Goal: Information Seeking & Learning: Learn about a topic

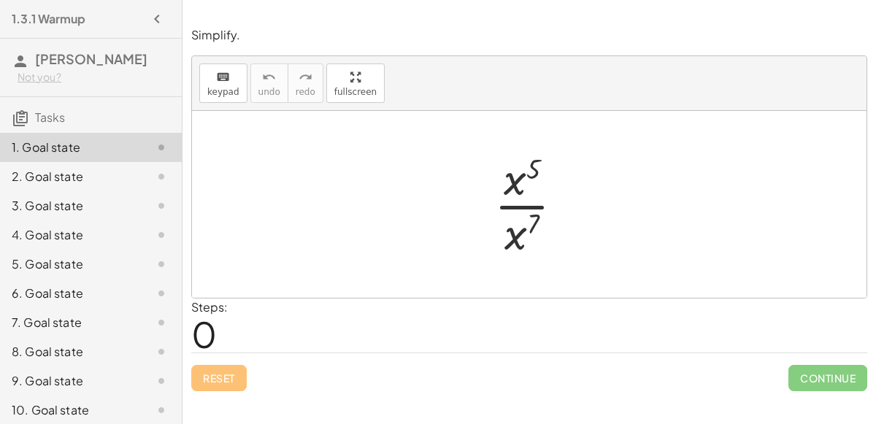
click at [515, 223] on div at bounding box center [535, 204] width 96 height 112
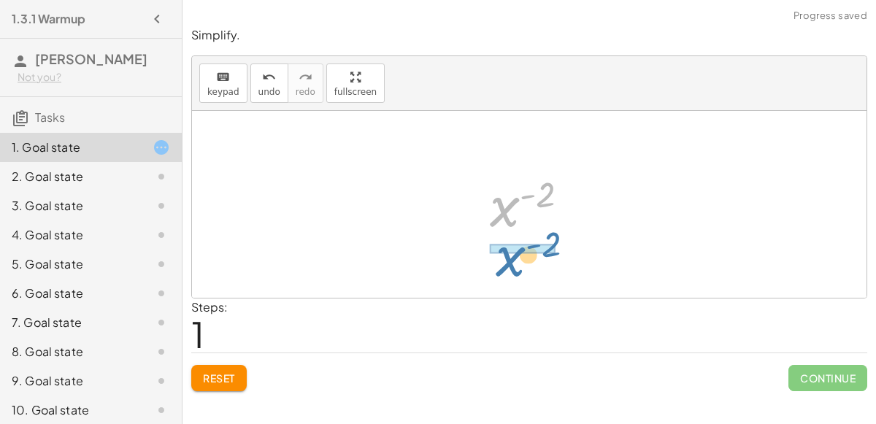
drag, startPoint x: 510, startPoint y: 196, endPoint x: 514, endPoint y: 253, distance: 57.1
click at [514, 253] on div "· x 5 · x 7 x ( + 5 − 7 ) x ( - 2 ) x ( ) - 2" at bounding box center [529, 204] width 675 height 187
drag, startPoint x: 532, startPoint y: 197, endPoint x: 524, endPoint y: 218, distance: 22.6
click at [524, 218] on div at bounding box center [536, 205] width 106 height 72
drag, startPoint x: 508, startPoint y: 208, endPoint x: 515, endPoint y: 281, distance: 73.3
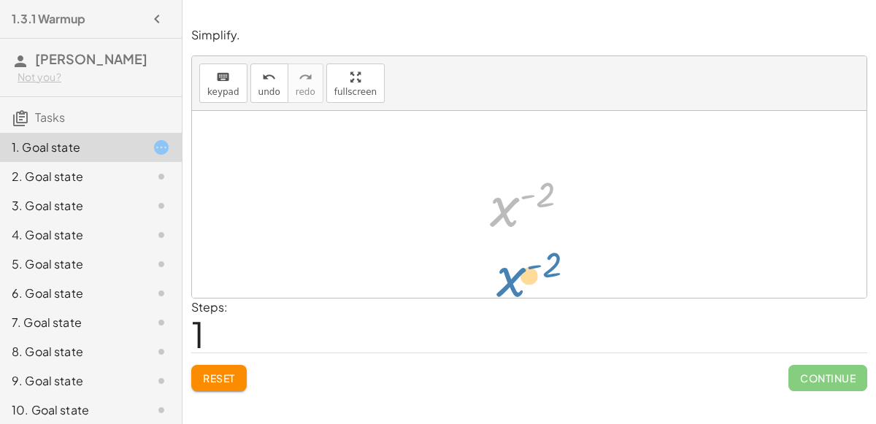
click at [515, 281] on div "· x 5 · x 7 x ( + 5 − 7 ) x ( - 2 ) x ( ) - 2" at bounding box center [529, 204] width 675 height 187
drag, startPoint x: 501, startPoint y: 212, endPoint x: 501, endPoint y: 255, distance: 43.1
click at [501, 255] on div "· x 5 · x 7 x ( + 5 − 7 ) x ( - 2 ) x ( ) - 2" at bounding box center [529, 204] width 675 height 187
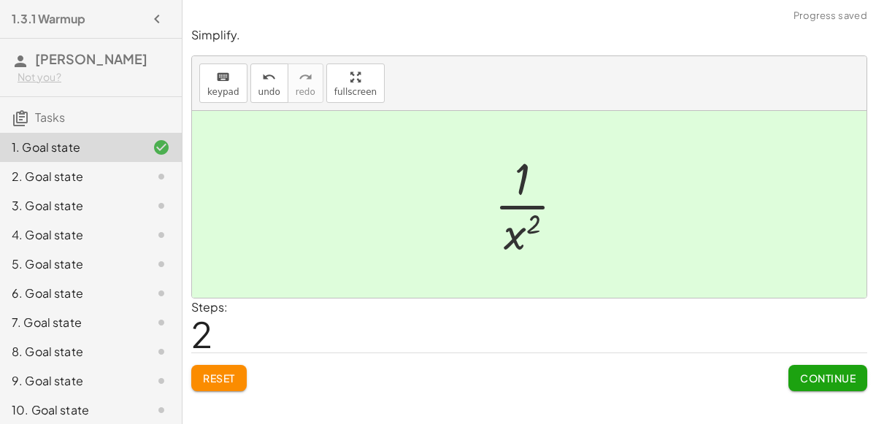
click at [847, 376] on span "Continue" at bounding box center [827, 378] width 55 height 13
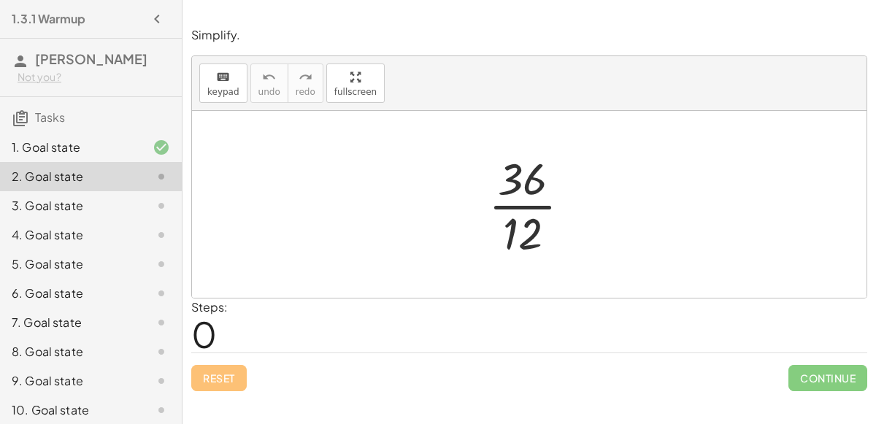
click at [520, 181] on div at bounding box center [535, 204] width 109 height 112
click at [525, 228] on div at bounding box center [535, 204] width 109 height 112
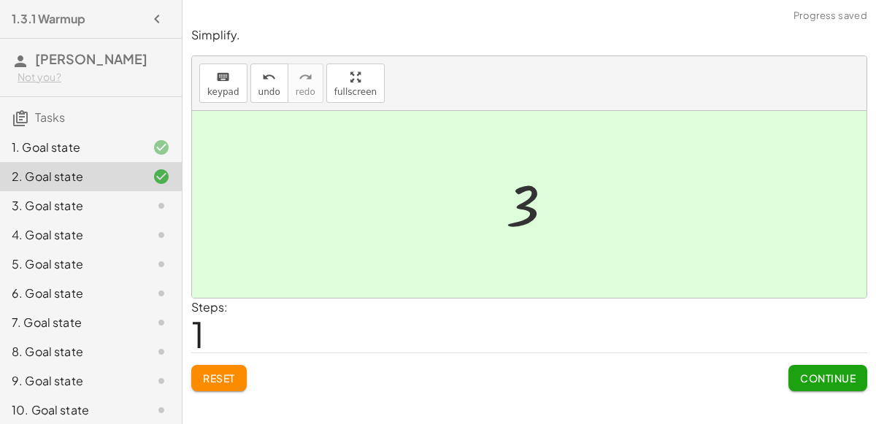
click at [812, 380] on span "Continue" at bounding box center [827, 378] width 55 height 13
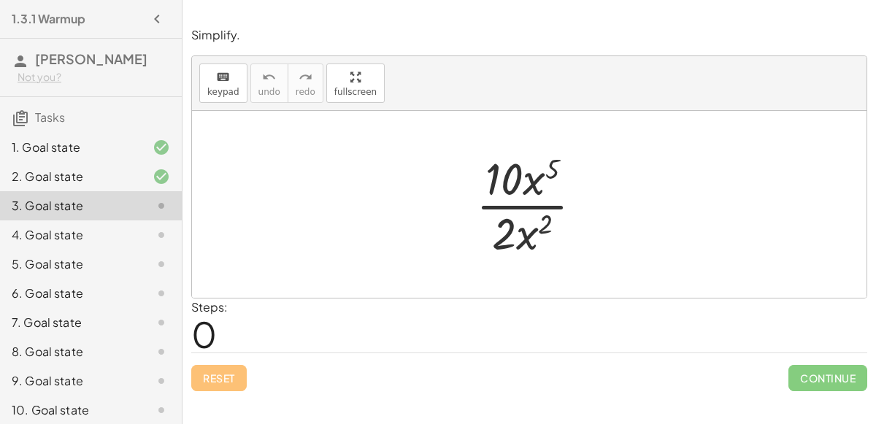
click at [551, 172] on div at bounding box center [535, 204] width 133 height 112
click at [545, 225] on div at bounding box center [535, 204] width 133 height 112
click at [529, 237] on div at bounding box center [535, 204] width 133 height 112
click at [509, 173] on div at bounding box center [535, 204] width 133 height 112
drag, startPoint x: 509, startPoint y: 174, endPoint x: 507, endPoint y: 231, distance: 57.7
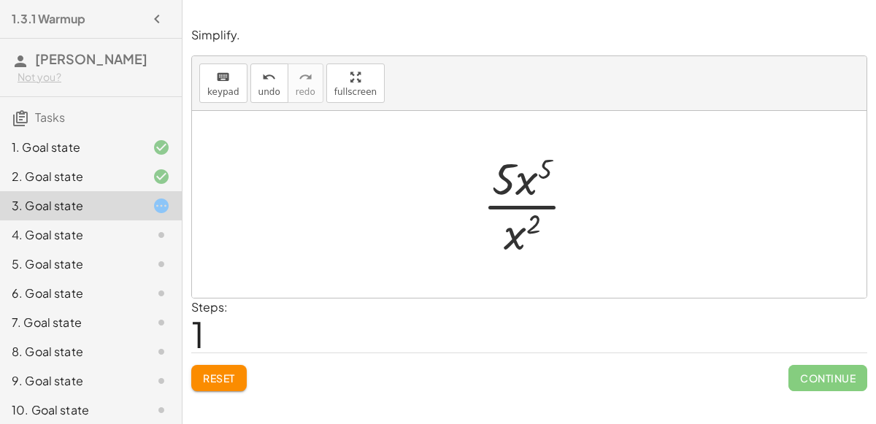
click at [546, 169] on div at bounding box center [534, 204] width 119 height 112
drag, startPoint x: 546, startPoint y: 169, endPoint x: 533, endPoint y: 222, distance: 54.9
click at [533, 222] on div at bounding box center [534, 204] width 119 height 112
drag, startPoint x: 533, startPoint y: 222, endPoint x: 545, endPoint y: 166, distance: 57.6
click at [545, 166] on div at bounding box center [534, 204] width 119 height 112
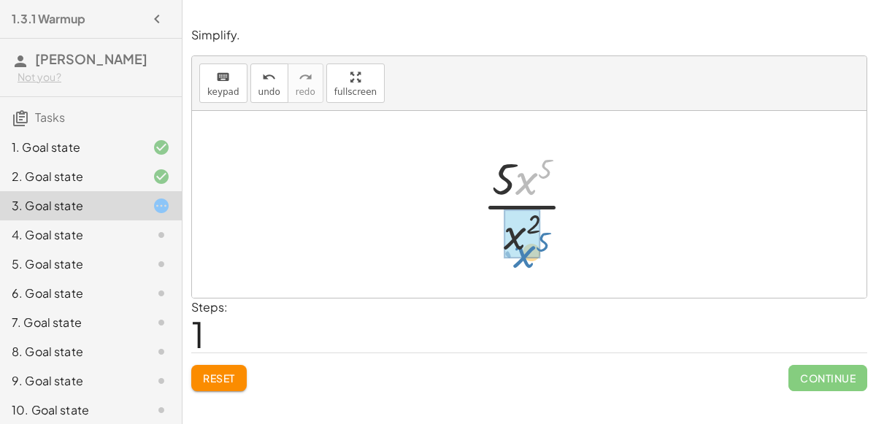
drag, startPoint x: 519, startPoint y: 180, endPoint x: 514, endPoint y: 252, distance: 72.4
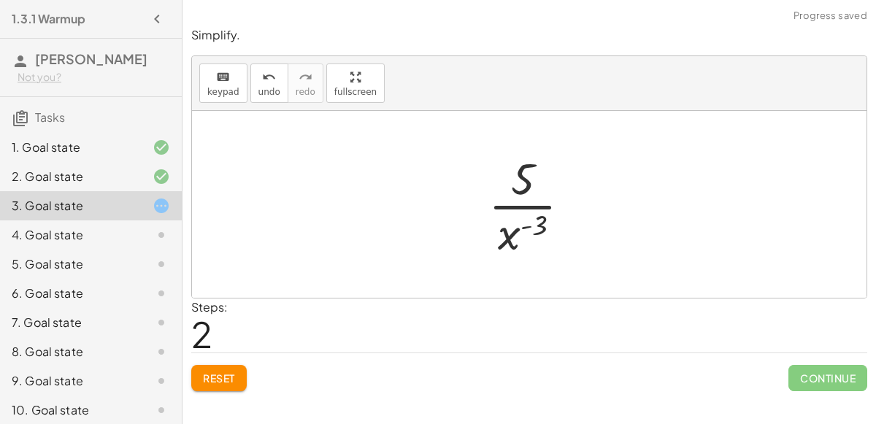
click at [529, 229] on div at bounding box center [535, 204] width 109 height 112
drag, startPoint x: 523, startPoint y: 188, endPoint x: 523, endPoint y: 256, distance: 68.6
click at [523, 256] on div at bounding box center [535, 204] width 109 height 112
drag, startPoint x: 512, startPoint y: 240, endPoint x: 512, endPoint y: 184, distance: 56.2
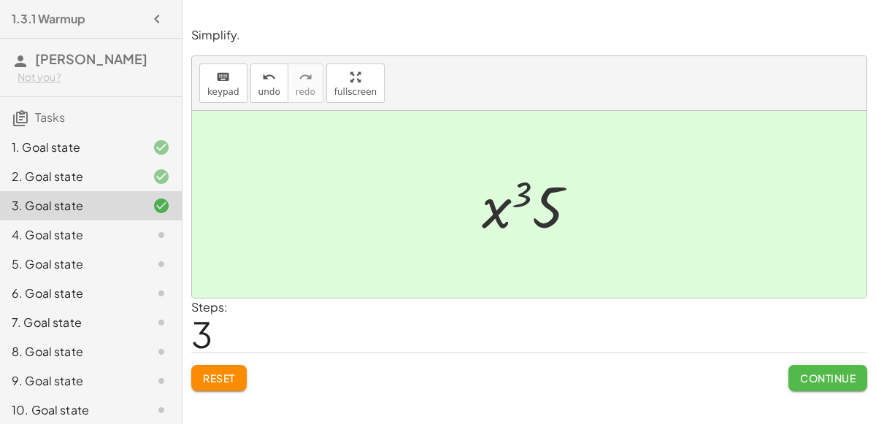
click at [842, 375] on span "Continue" at bounding box center [827, 378] width 55 height 13
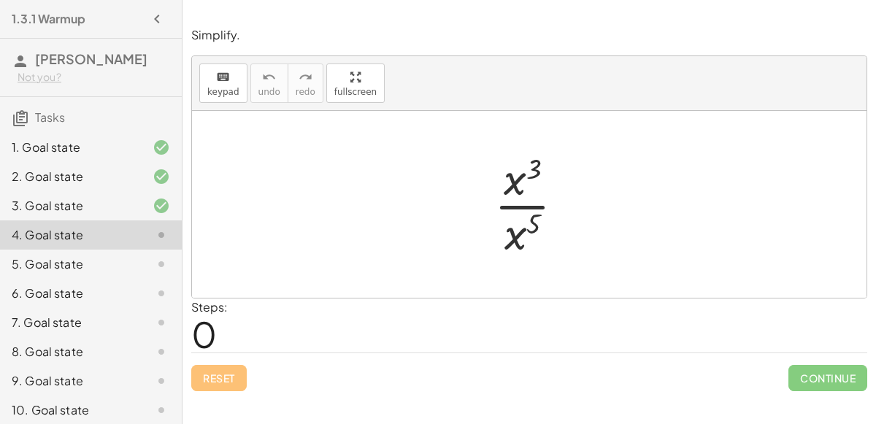
click at [140, 177] on div at bounding box center [149, 177] width 41 height 18
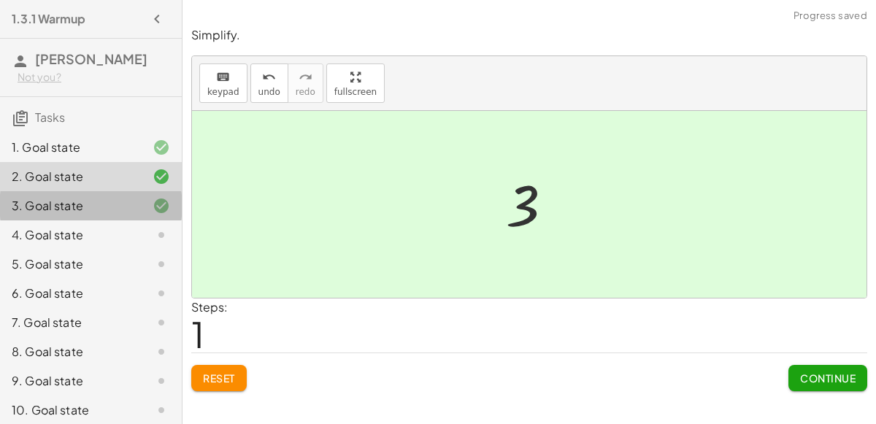
click at [137, 206] on div at bounding box center [149, 206] width 41 height 18
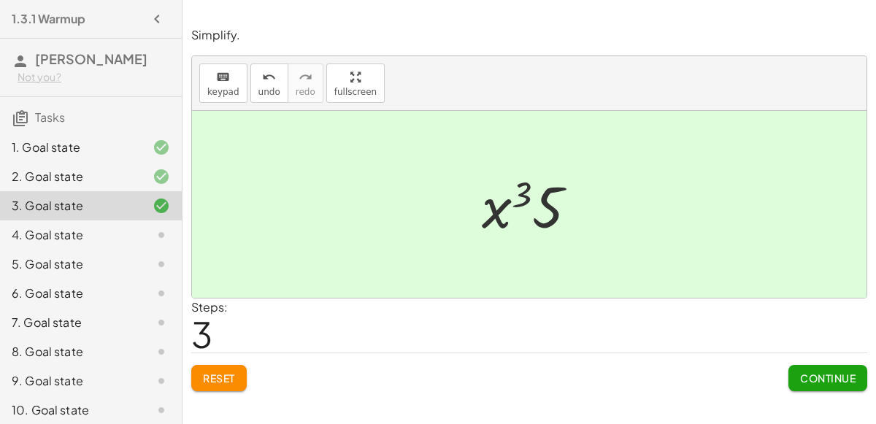
click at [137, 206] on div at bounding box center [149, 206] width 41 height 18
click at [142, 228] on div at bounding box center [149, 235] width 41 height 18
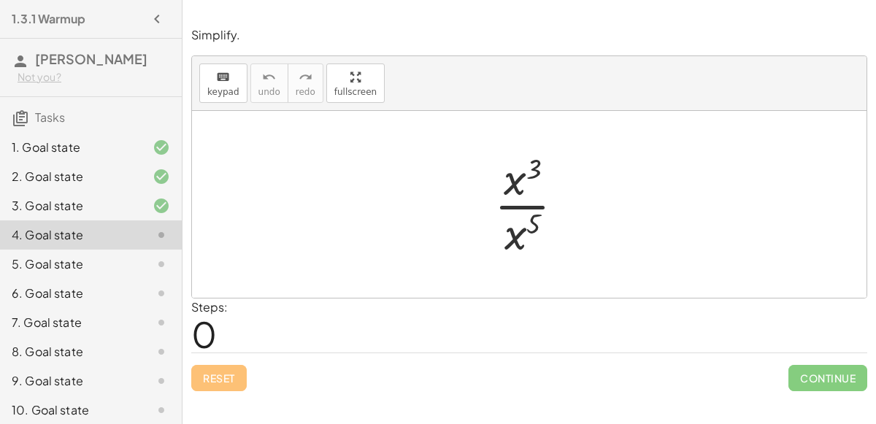
click at [534, 228] on div at bounding box center [535, 204] width 96 height 112
drag, startPoint x: 515, startPoint y: 186, endPoint x: 516, endPoint y: 245, distance: 58.4
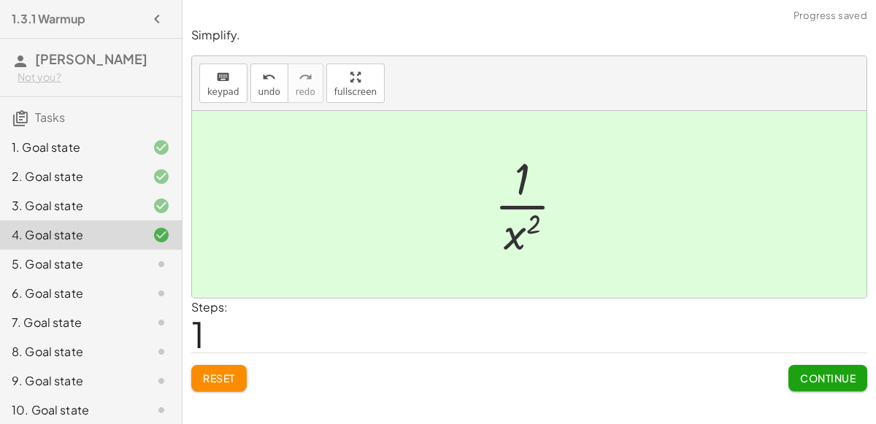
click at [160, 264] on icon at bounding box center [162, 264] width 18 height 18
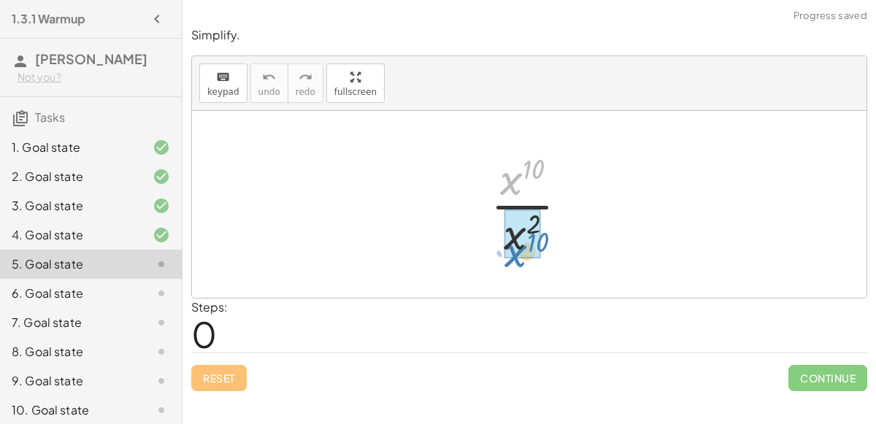
drag, startPoint x: 514, startPoint y: 174, endPoint x: 512, endPoint y: 226, distance: 51.8
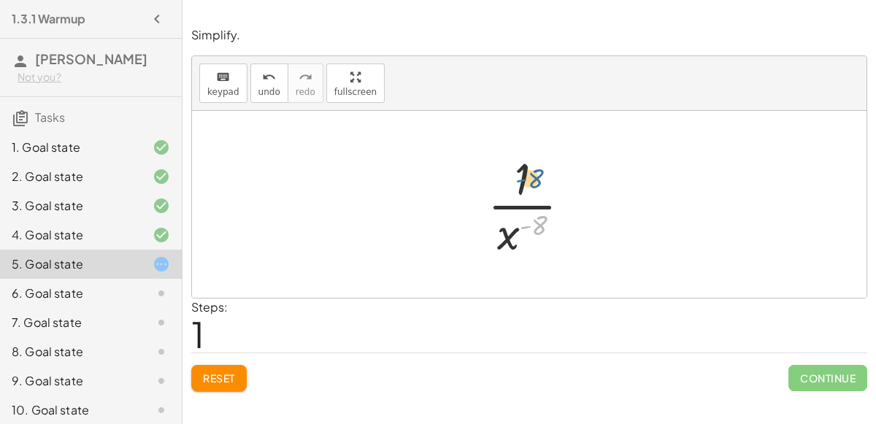
drag, startPoint x: 531, startPoint y: 224, endPoint x: 524, endPoint y: 175, distance: 49.3
click at [524, 175] on div at bounding box center [534, 204] width 109 height 112
drag, startPoint x: 509, startPoint y: 237, endPoint x: 511, endPoint y: 182, distance: 54.8
click at [511, 182] on div at bounding box center [534, 204] width 109 height 112
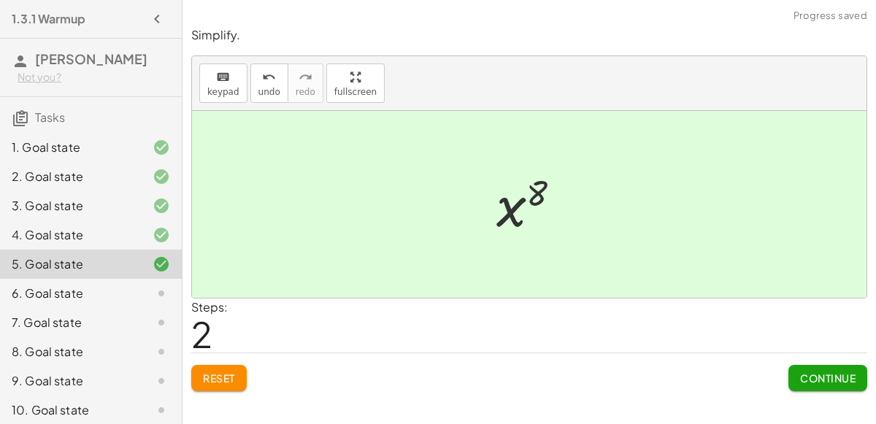
click at [79, 285] on div "6. Goal state" at bounding box center [71, 294] width 118 height 18
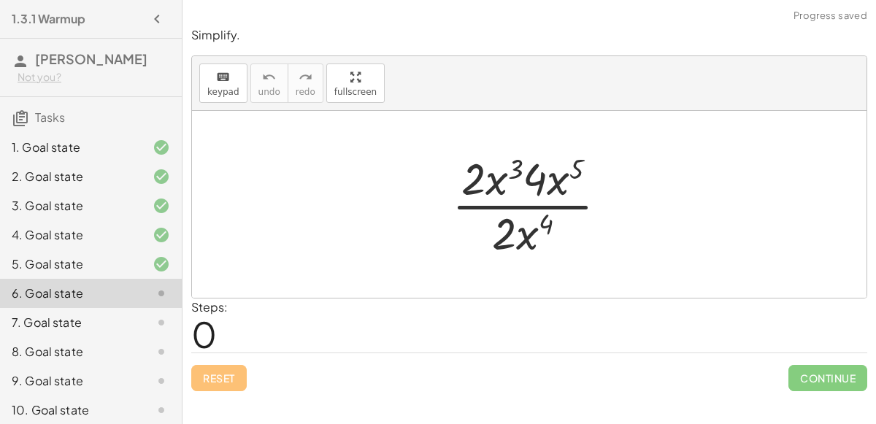
click at [517, 185] on div at bounding box center [536, 204] width 182 height 112
drag, startPoint x: 474, startPoint y: 182, endPoint x: 544, endPoint y: 181, distance: 69.4
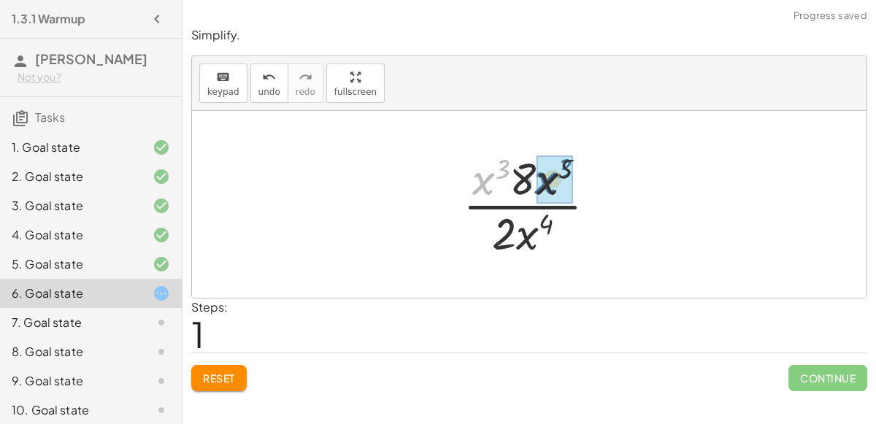
drag, startPoint x: 483, startPoint y: 182, endPoint x: 547, endPoint y: 181, distance: 64.3
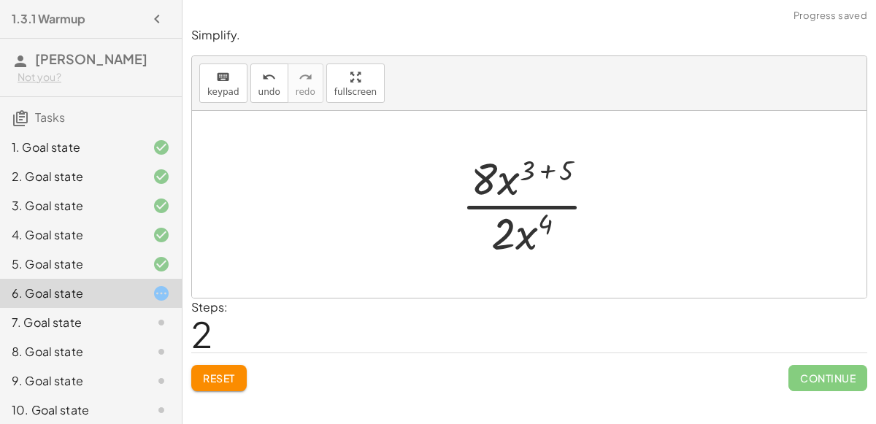
click at [548, 171] on div at bounding box center [534, 204] width 161 height 112
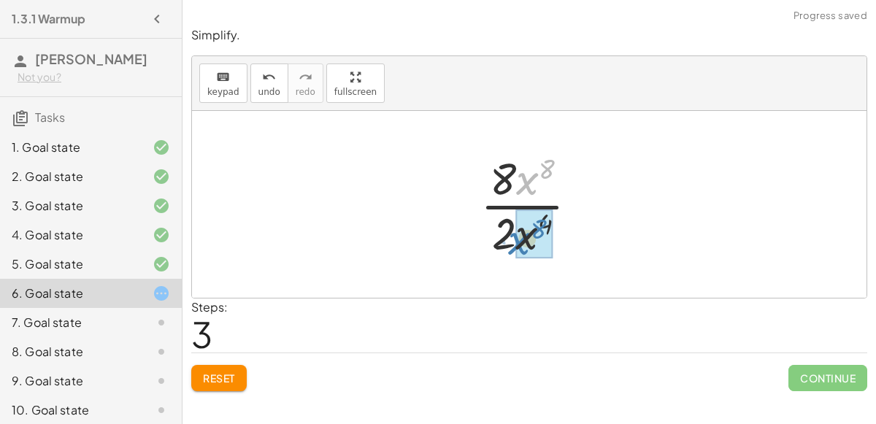
drag, startPoint x: 525, startPoint y: 186, endPoint x: 518, endPoint y: 245, distance: 58.8
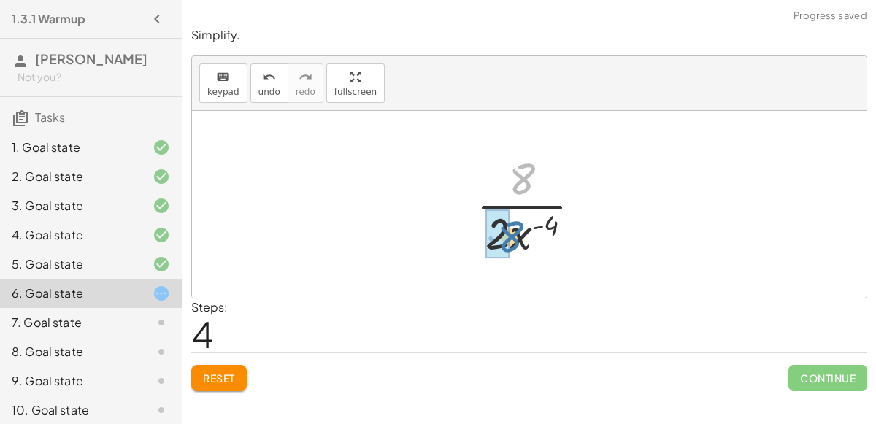
drag, startPoint x: 520, startPoint y: 188, endPoint x: 506, endPoint y: 243, distance: 56.7
drag, startPoint x: 506, startPoint y: 240, endPoint x: 509, endPoint y: 203, distance: 37.3
click at [509, 203] on div at bounding box center [535, 204] width 108 height 112
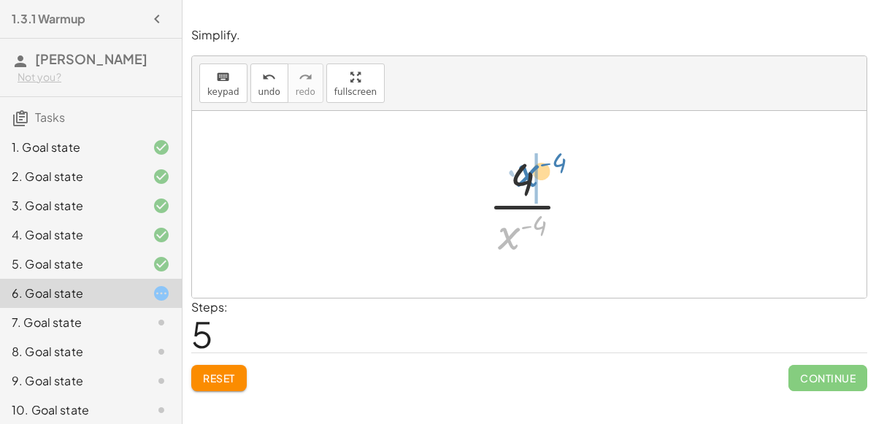
drag, startPoint x: 508, startPoint y: 234, endPoint x: 526, endPoint y: 174, distance: 63.3
click at [526, 174] on div at bounding box center [535, 204] width 108 height 112
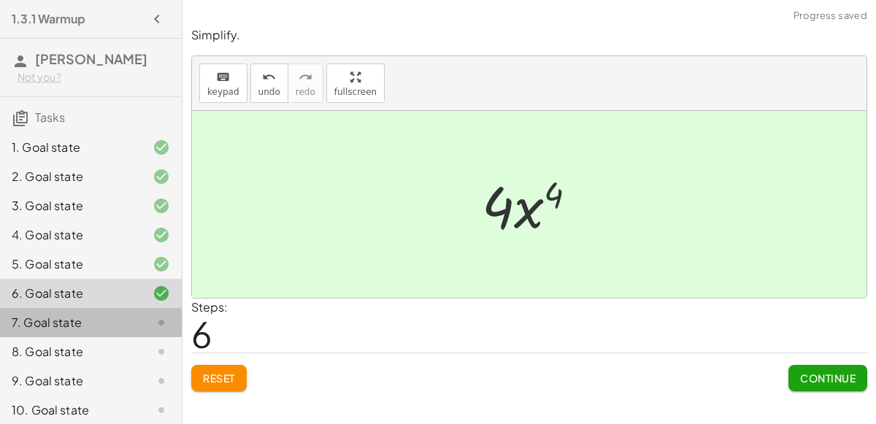
click at [136, 323] on div at bounding box center [149, 323] width 41 height 18
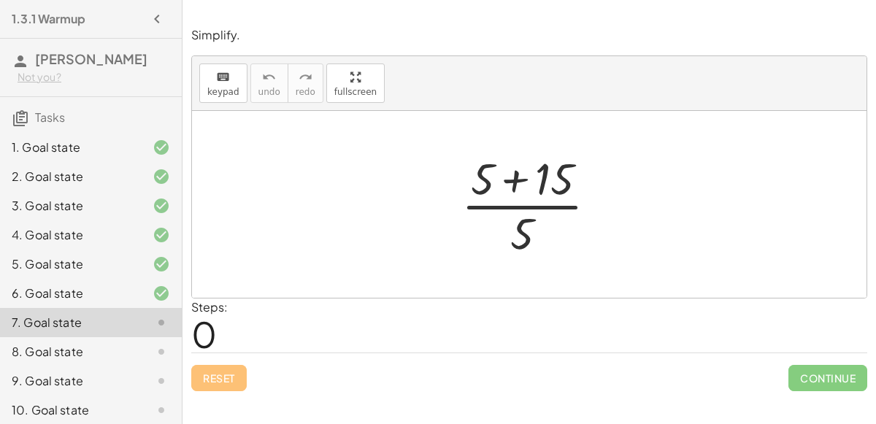
click at [518, 185] on div at bounding box center [535, 204] width 162 height 112
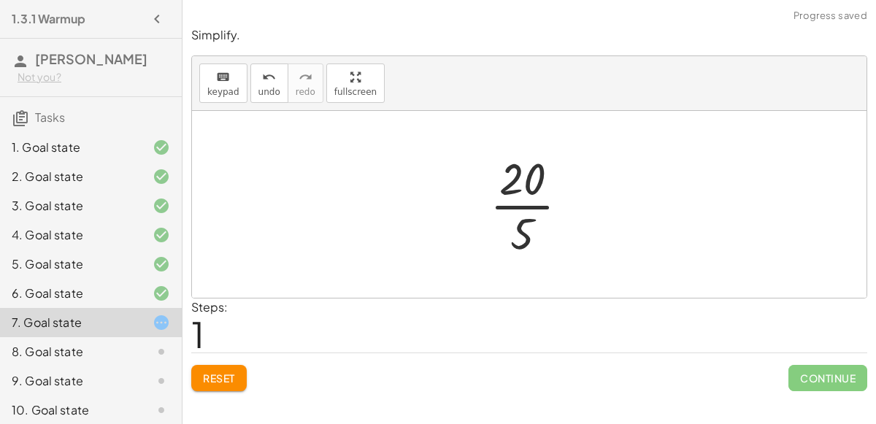
click at [518, 185] on div at bounding box center [535, 204] width 105 height 112
click at [515, 175] on div at bounding box center [535, 204] width 105 height 112
click at [522, 224] on div at bounding box center [535, 204] width 105 height 112
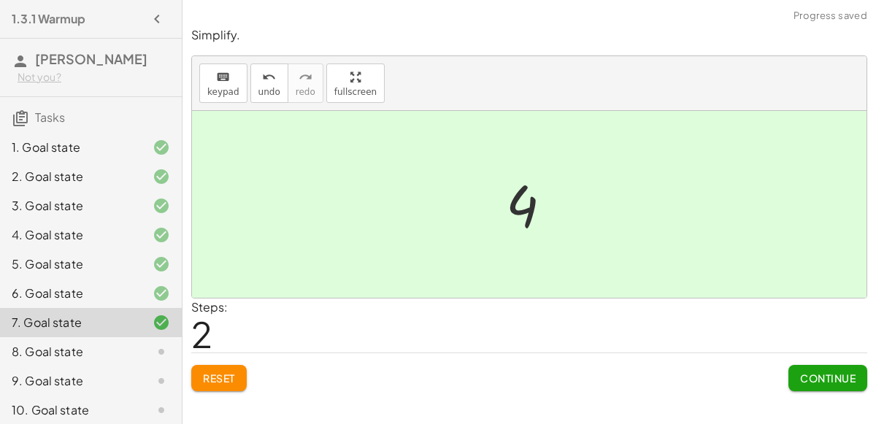
click at [134, 348] on div at bounding box center [149, 352] width 41 height 18
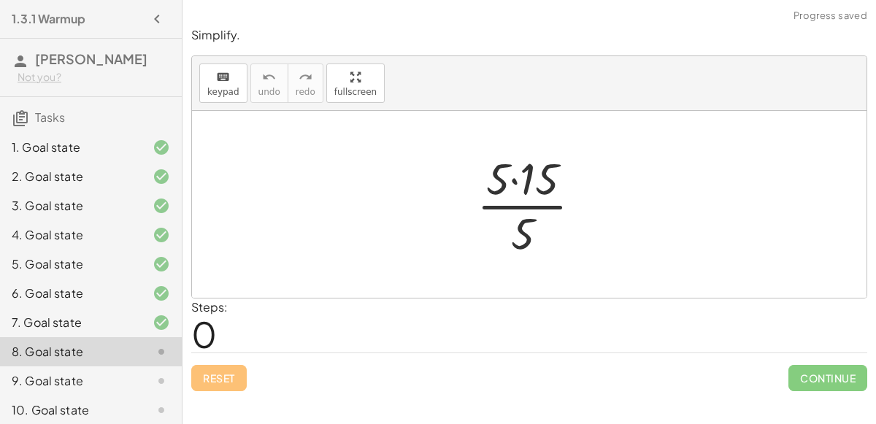
click at [529, 185] on div at bounding box center [534, 204] width 131 height 112
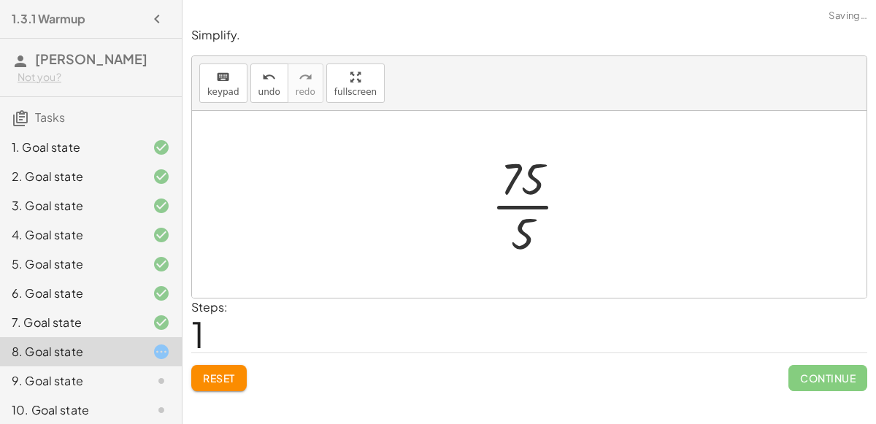
click at [518, 225] on div at bounding box center [535, 204] width 103 height 112
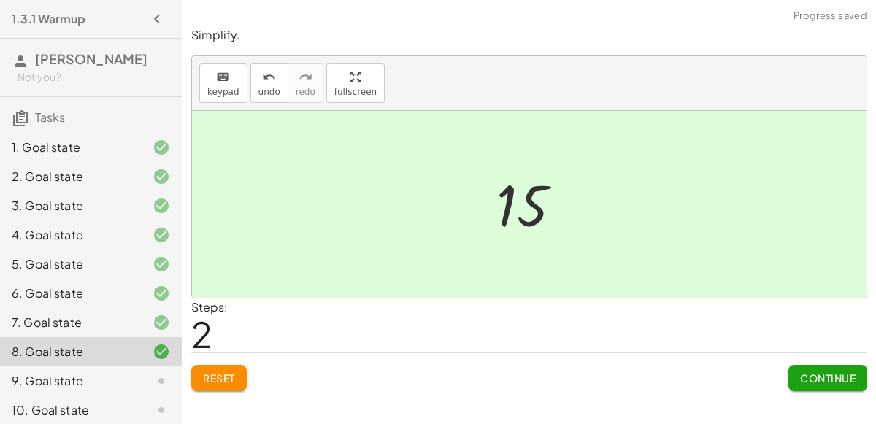
click at [85, 383] on div "9. Goal state" at bounding box center [71, 381] width 118 height 18
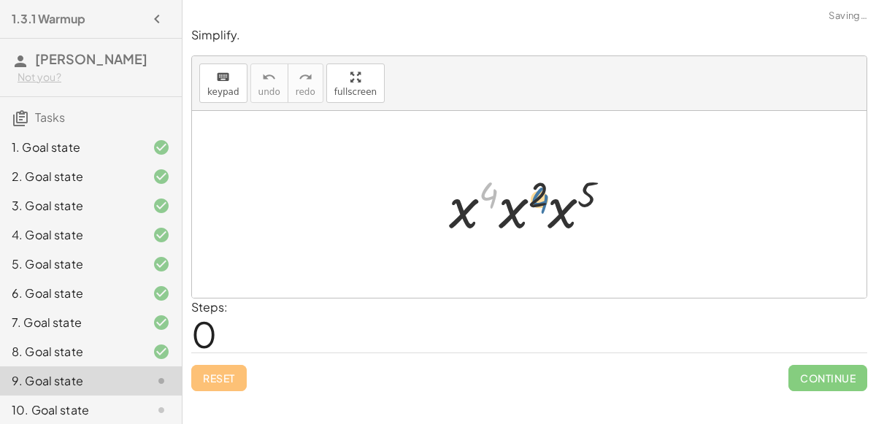
drag, startPoint x: 488, startPoint y: 188, endPoint x: 538, endPoint y: 190, distance: 49.7
click at [538, 190] on div at bounding box center [536, 204] width 188 height 75
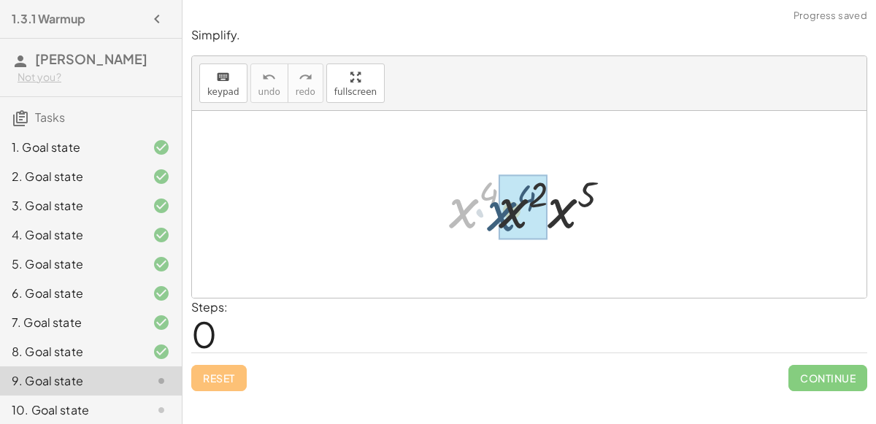
drag, startPoint x: 463, startPoint y: 215, endPoint x: 504, endPoint y: 215, distance: 40.9
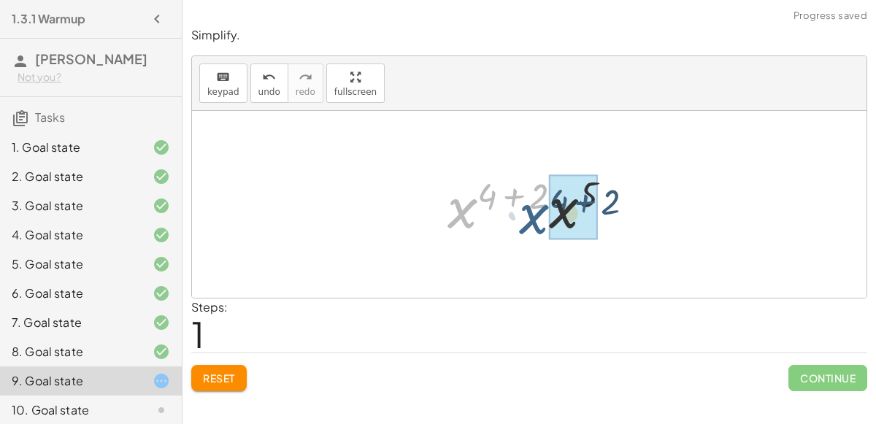
drag, startPoint x: 458, startPoint y: 213, endPoint x: 536, endPoint y: 212, distance: 78.1
click at [536, 212] on div at bounding box center [535, 204] width 191 height 75
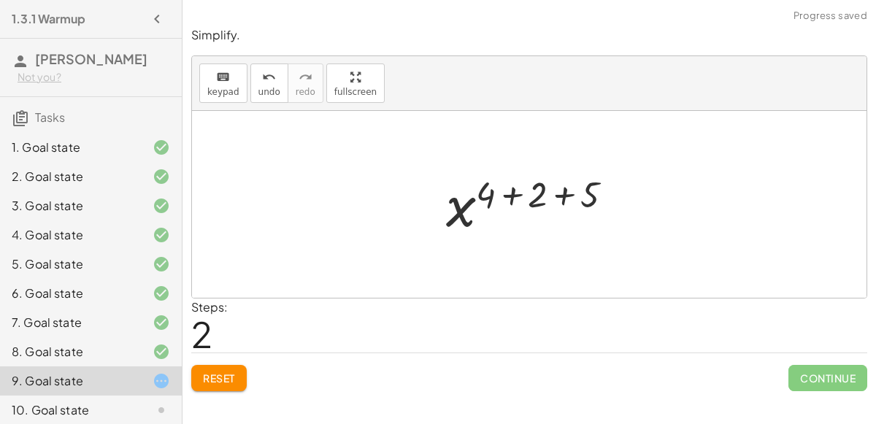
click at [561, 195] on div at bounding box center [535, 205] width 193 height 72
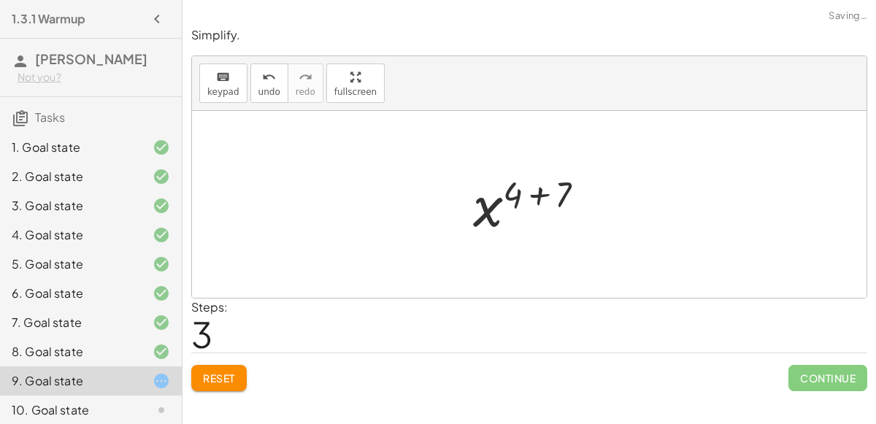
click at [535, 196] on div at bounding box center [535, 205] width 139 height 72
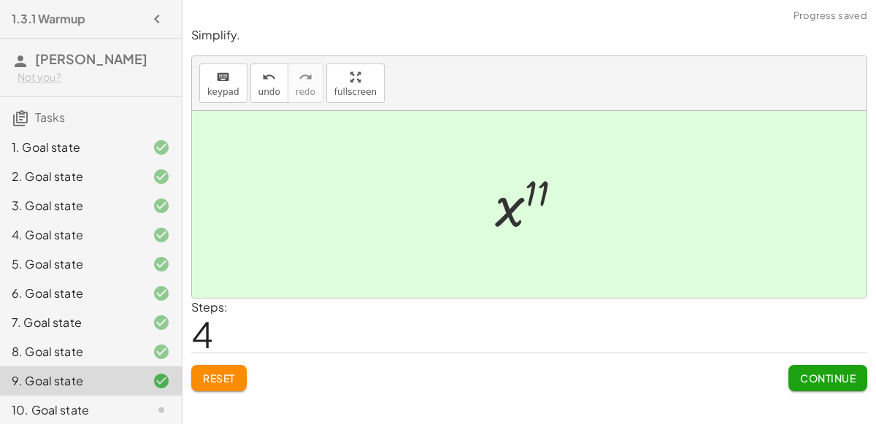
click at [142, 405] on div at bounding box center [149, 410] width 41 height 18
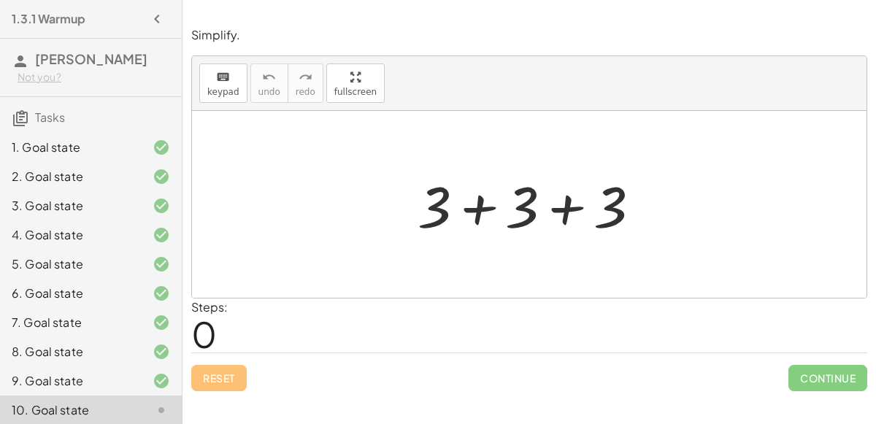
click at [474, 210] on div at bounding box center [534, 204] width 249 height 75
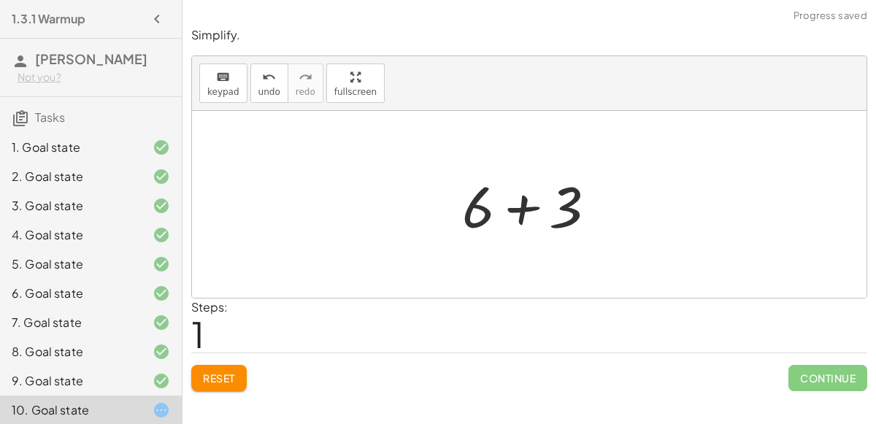
click at [529, 207] on div at bounding box center [535, 204] width 161 height 75
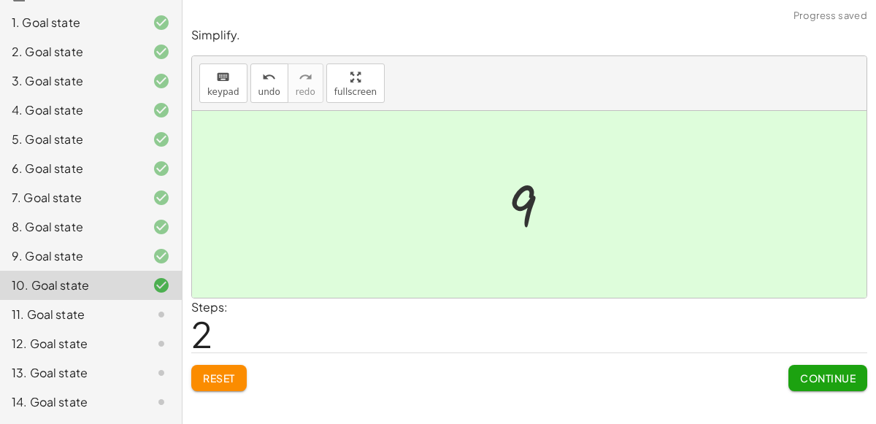
scroll to position [124, 0]
click at [89, 314] on div "11. Goal state" at bounding box center [71, 316] width 118 height 18
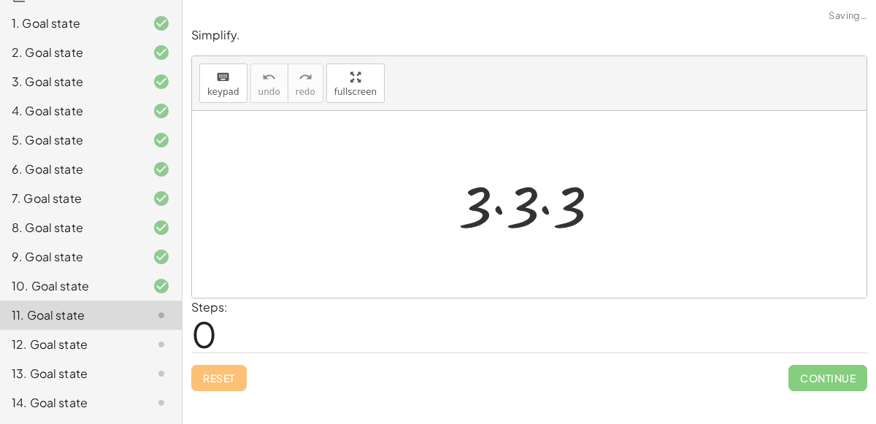
click at [493, 210] on div at bounding box center [535, 204] width 168 height 75
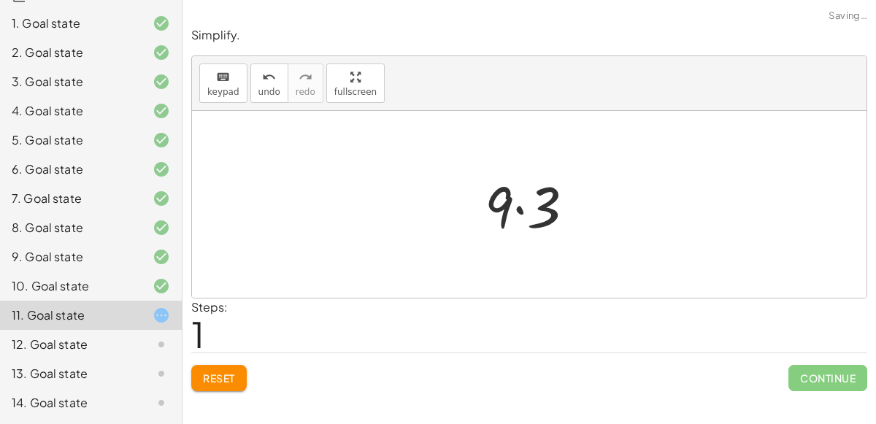
click at [523, 207] on div at bounding box center [535, 204] width 116 height 75
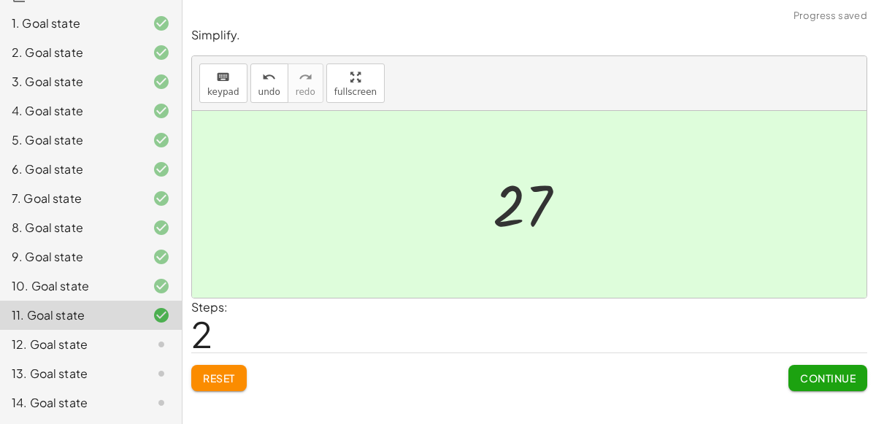
click at [128, 340] on div "12. Goal state" at bounding box center [71, 345] width 118 height 18
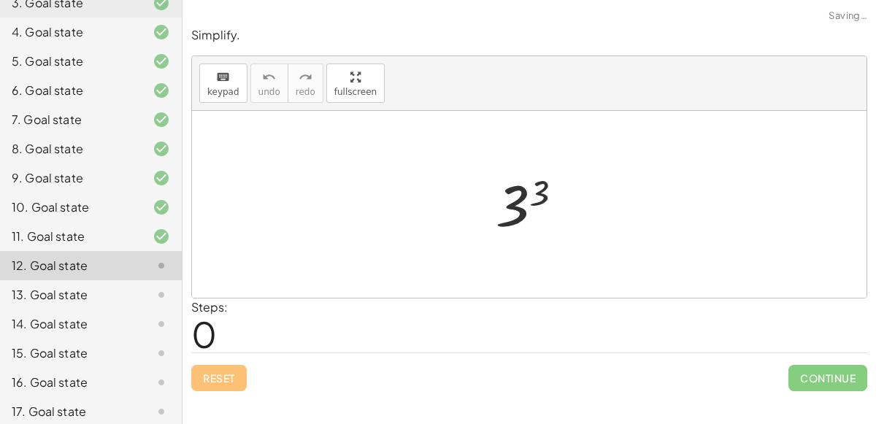
scroll to position [211, 0]
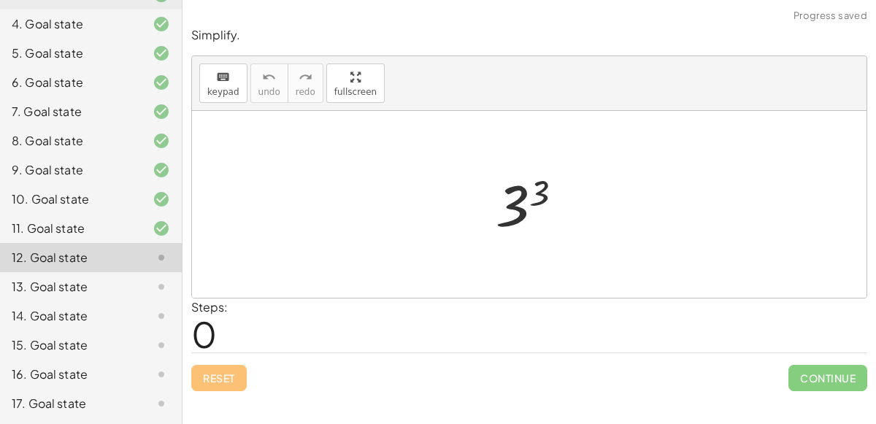
click at [542, 199] on div at bounding box center [534, 205] width 93 height 72
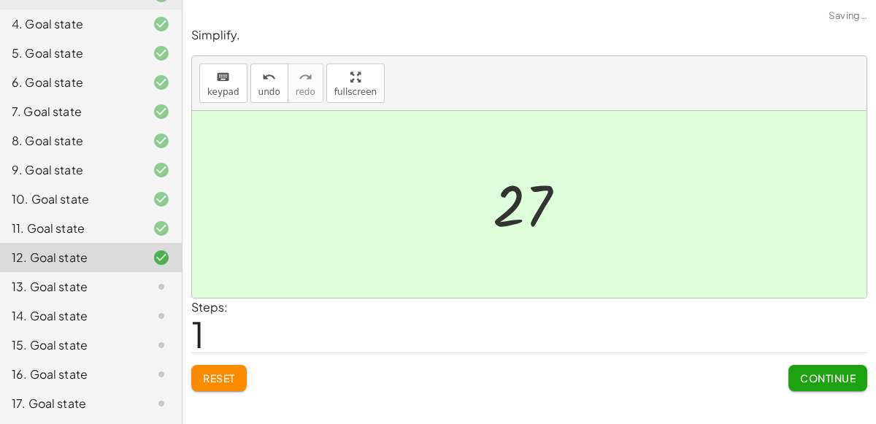
click at [162, 281] on icon at bounding box center [162, 287] width 18 height 18
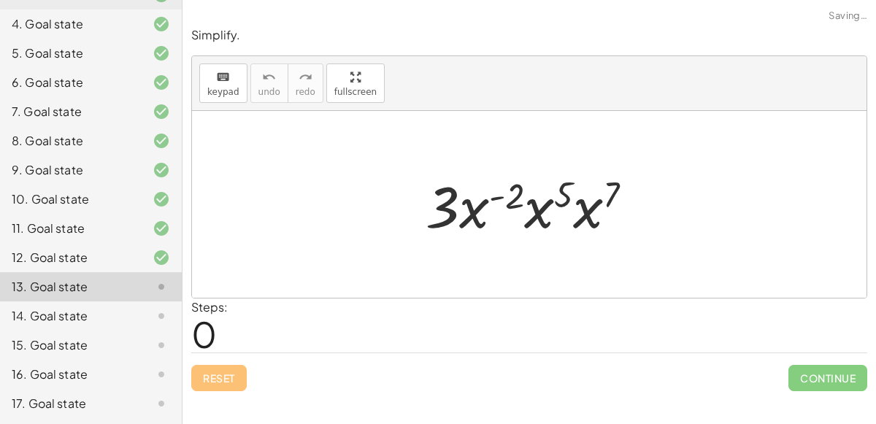
click at [492, 199] on div at bounding box center [535, 204] width 234 height 75
drag, startPoint x: 458, startPoint y: 209, endPoint x: 551, endPoint y: 204, distance: 93.5
click at [551, 204] on div at bounding box center [535, 204] width 234 height 75
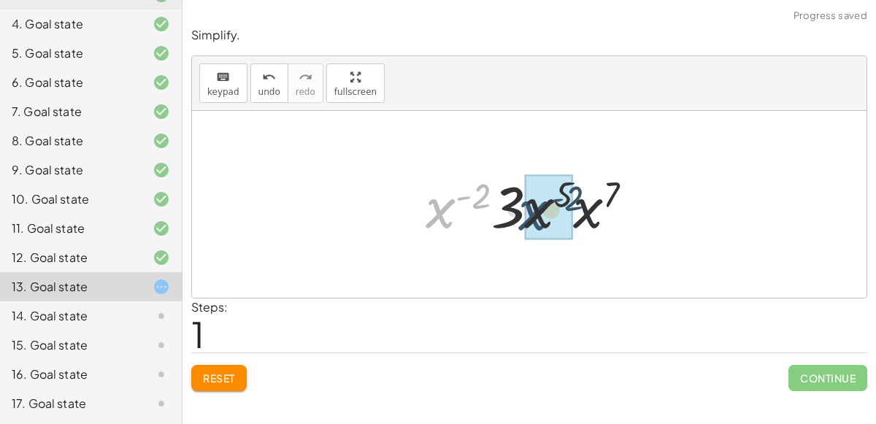
drag, startPoint x: 441, startPoint y: 212, endPoint x: 539, endPoint y: 212, distance: 98.5
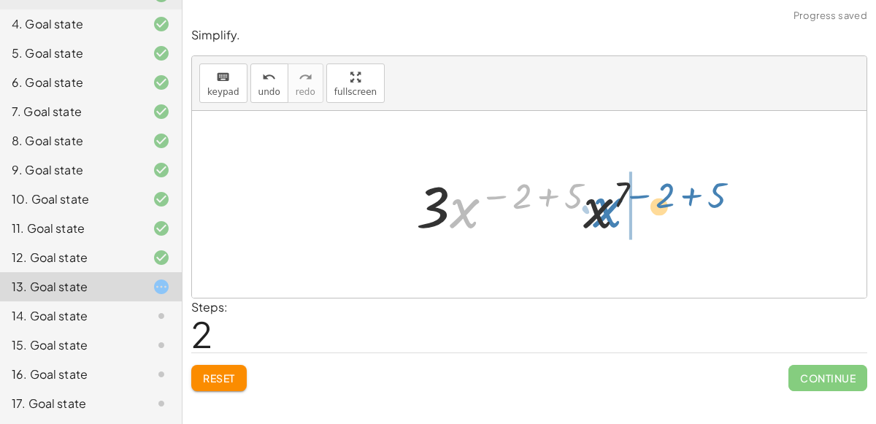
drag, startPoint x: 469, startPoint y: 212, endPoint x: 607, endPoint y: 210, distance: 137.3
click at [607, 210] on div at bounding box center [535, 204] width 253 height 75
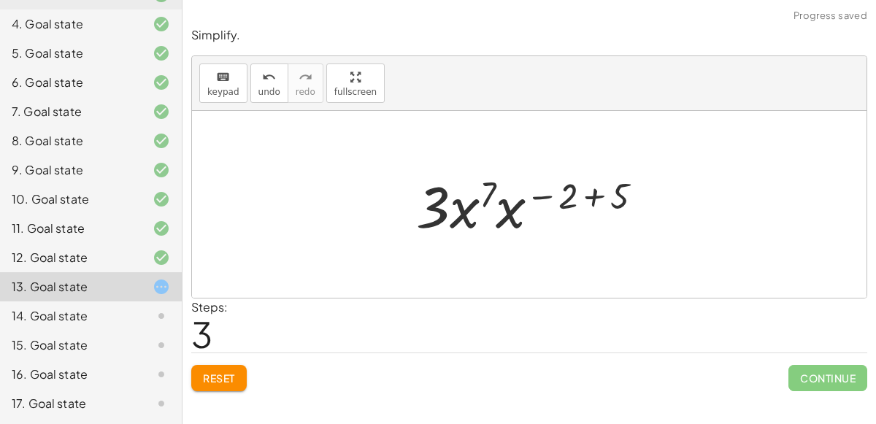
click at [589, 197] on div at bounding box center [535, 204] width 253 height 75
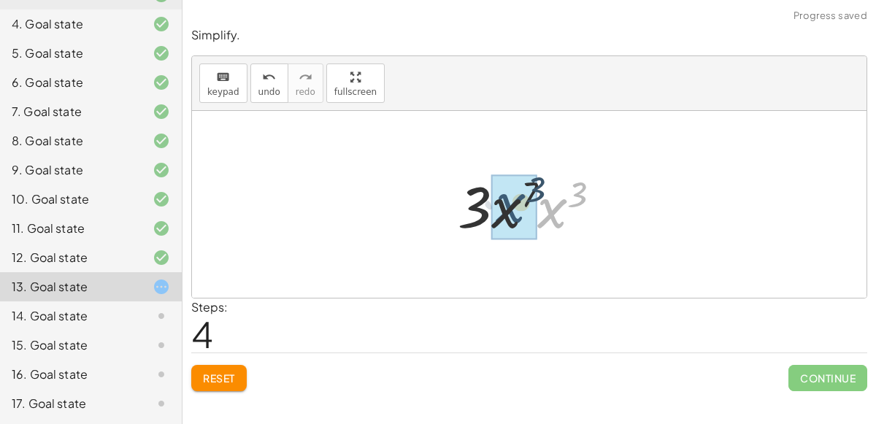
drag, startPoint x: 550, startPoint y: 214, endPoint x: 503, endPoint y: 209, distance: 47.7
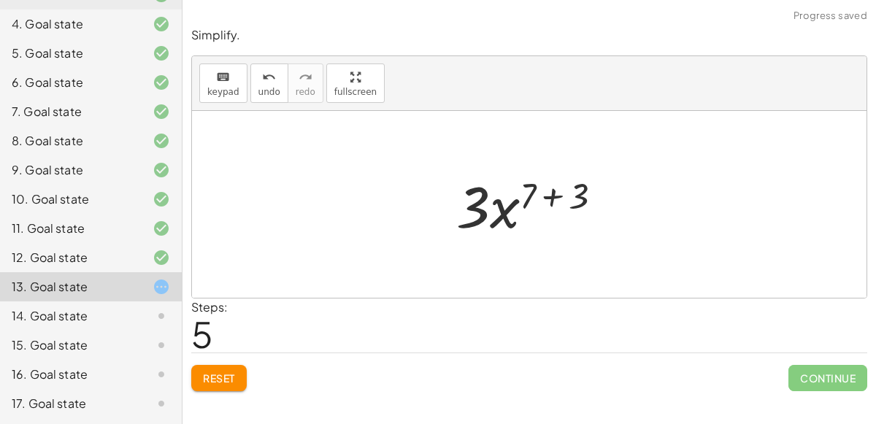
click at [553, 199] on div at bounding box center [535, 204] width 172 height 75
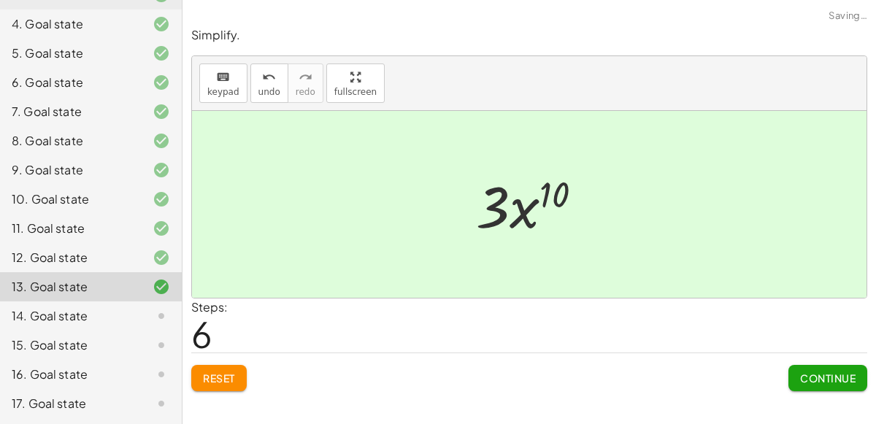
click at [513, 204] on div at bounding box center [535, 204] width 133 height 75
click at [161, 311] on icon at bounding box center [162, 316] width 18 height 18
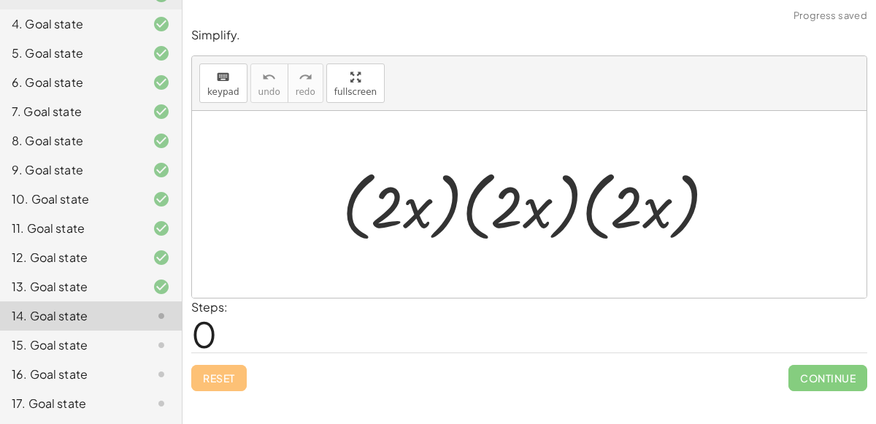
click at [510, 207] on div at bounding box center [535, 205] width 400 height 84
click at [464, 210] on div at bounding box center [535, 205] width 400 height 84
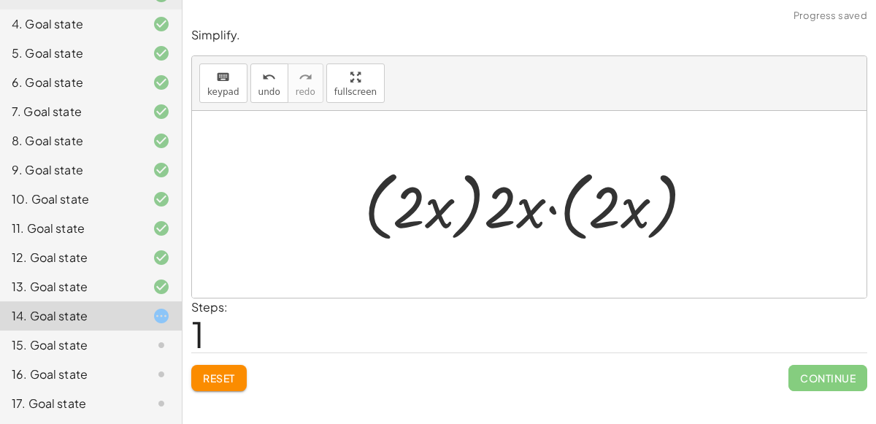
click at [464, 208] on div at bounding box center [535, 205] width 356 height 84
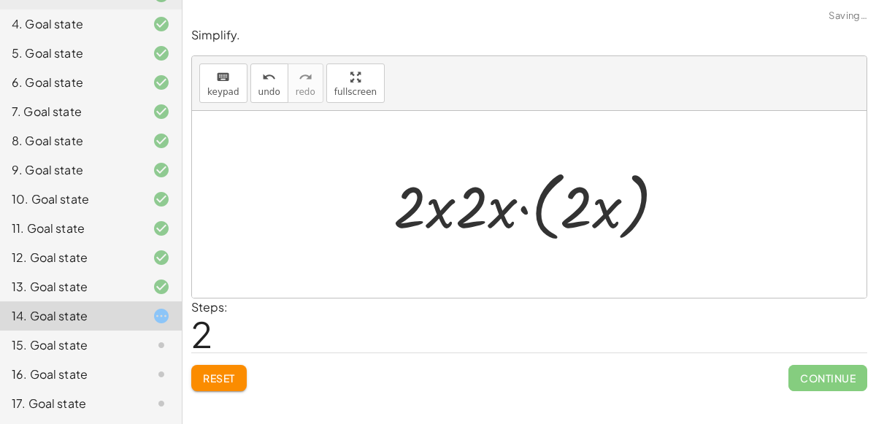
click at [538, 214] on div at bounding box center [535, 205] width 298 height 84
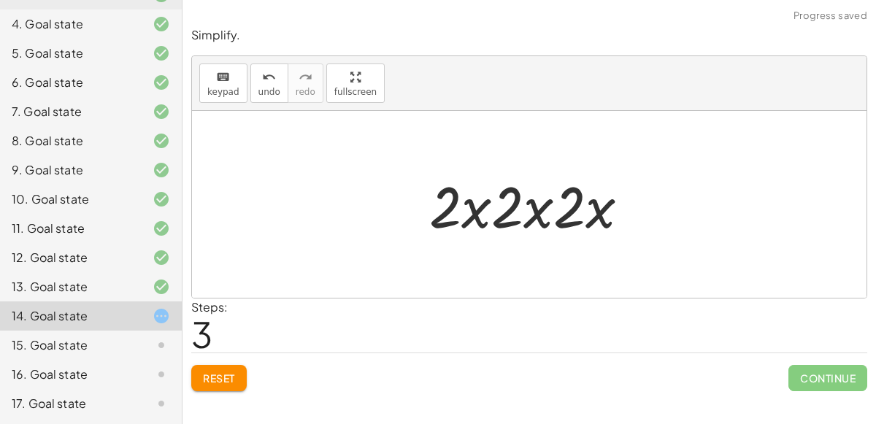
click at [542, 215] on div at bounding box center [535, 204] width 226 height 75
drag, startPoint x: 458, startPoint y: 215, endPoint x: 521, endPoint y: 218, distance: 63.5
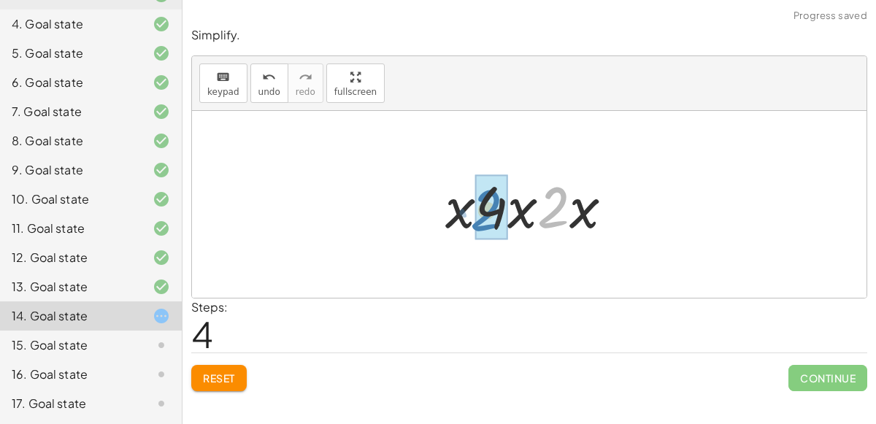
drag, startPoint x: 558, startPoint y: 206, endPoint x: 493, endPoint y: 207, distance: 65.7
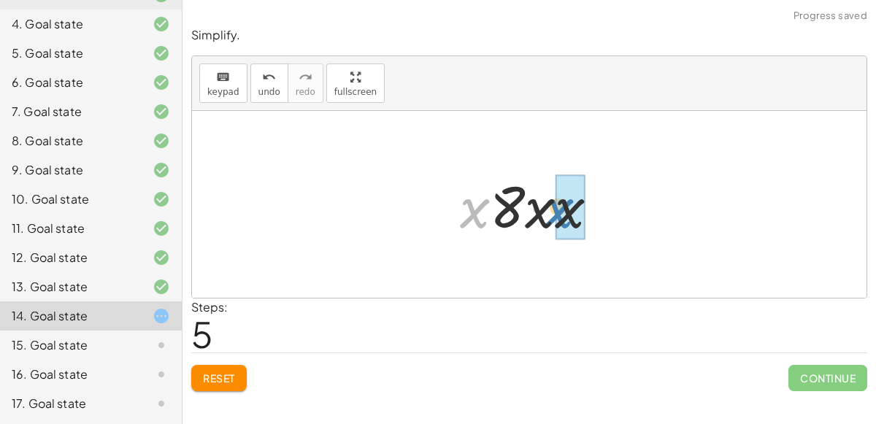
drag, startPoint x: 472, startPoint y: 211, endPoint x: 558, endPoint y: 212, distance: 85.4
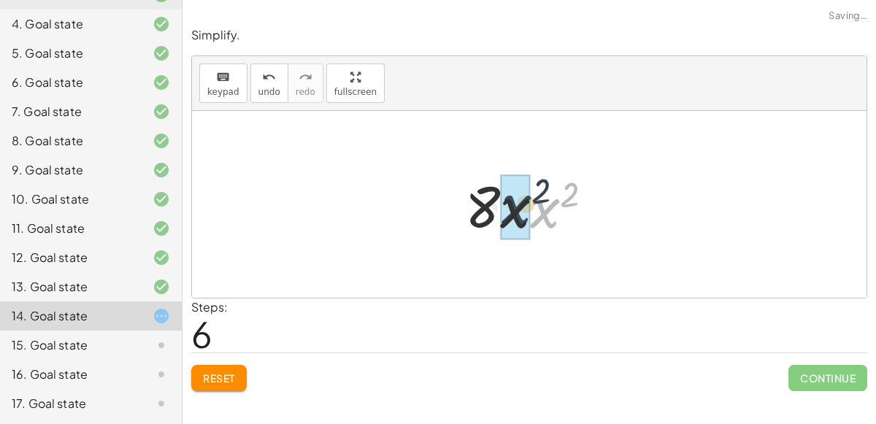
drag, startPoint x: 545, startPoint y: 212, endPoint x: 512, endPoint y: 208, distance: 32.4
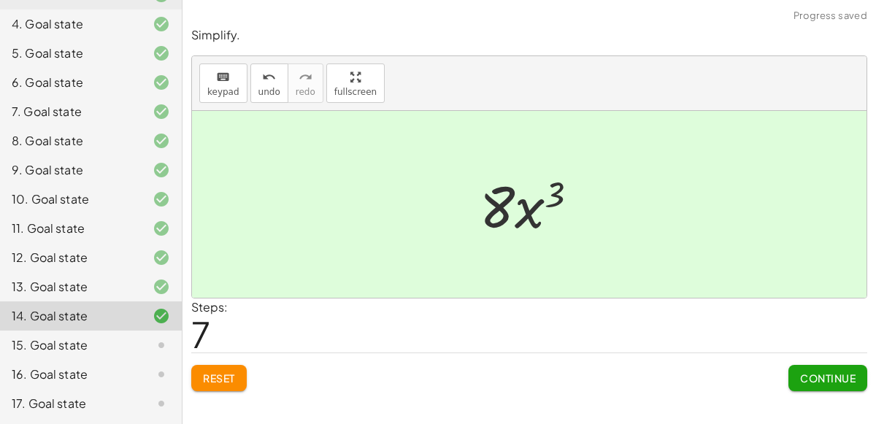
click at [128, 343] on div "15. Goal state" at bounding box center [71, 346] width 118 height 18
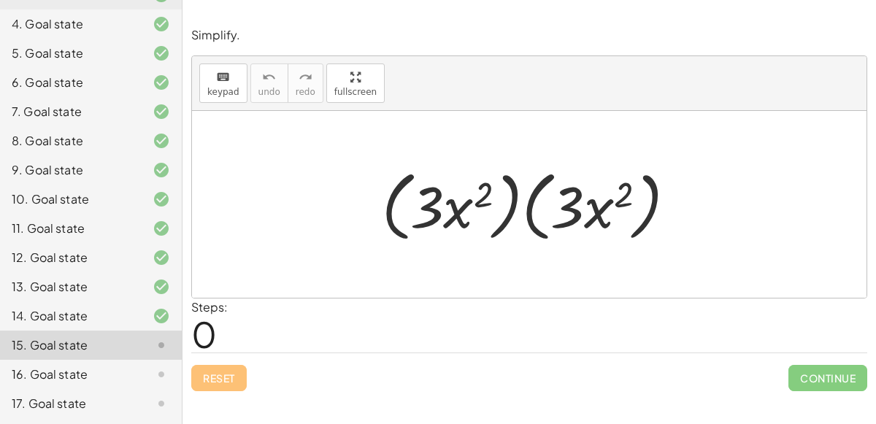
click at [464, 215] on div at bounding box center [534, 205] width 321 height 84
click at [475, 193] on div at bounding box center [534, 205] width 321 height 84
click at [513, 204] on div at bounding box center [534, 205] width 321 height 84
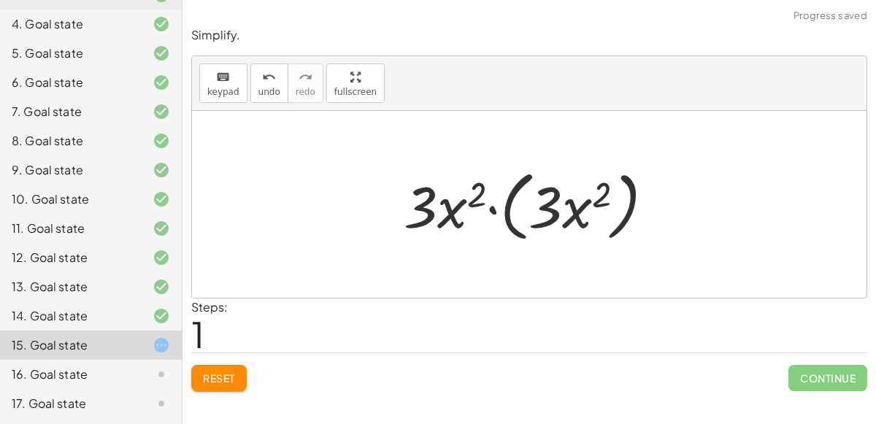
click at [507, 205] on div at bounding box center [534, 205] width 277 height 84
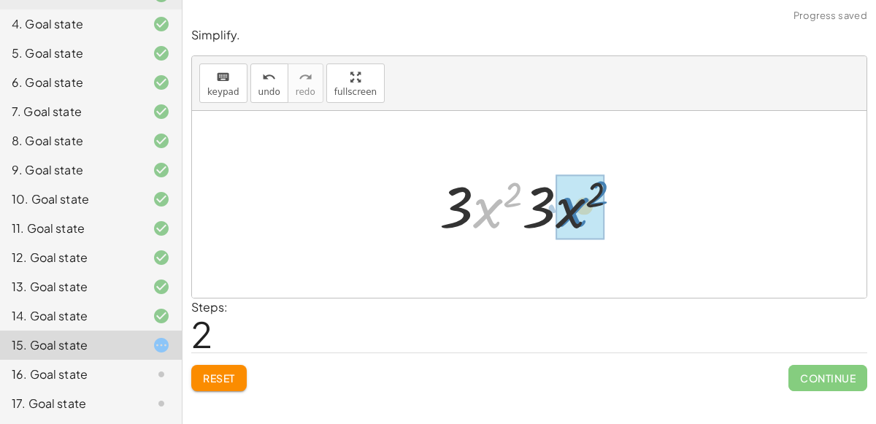
drag, startPoint x: 485, startPoint y: 210, endPoint x: 572, endPoint y: 209, distance: 86.2
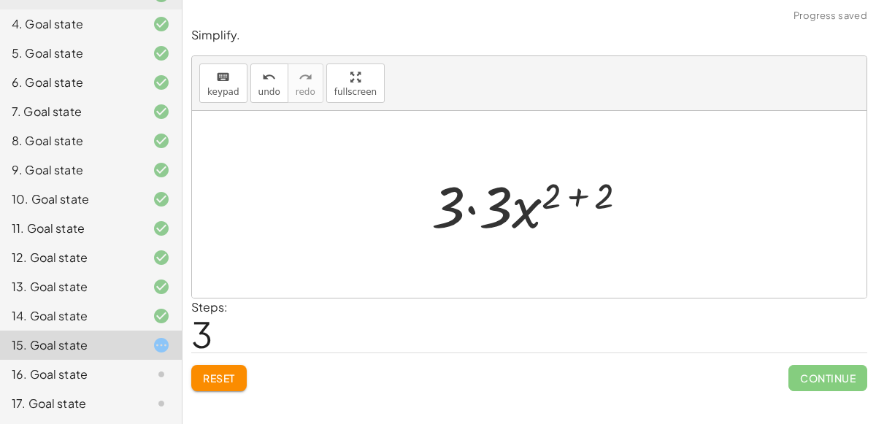
click at [474, 207] on div at bounding box center [535, 204] width 222 height 75
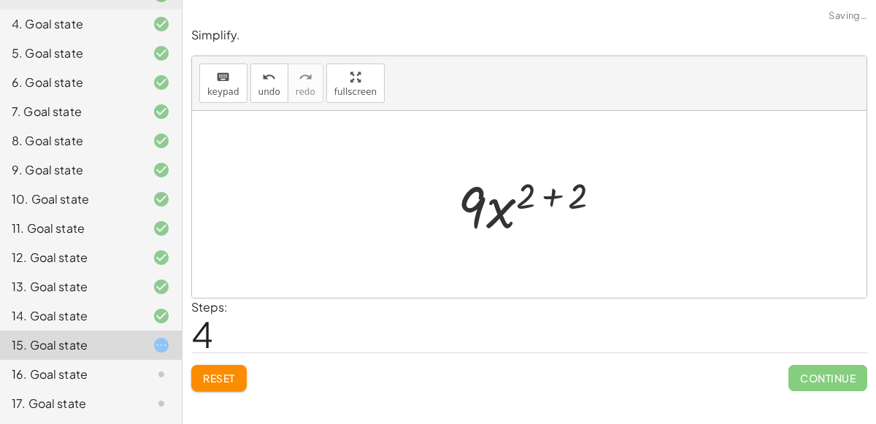
click at [551, 198] on div at bounding box center [535, 204] width 170 height 75
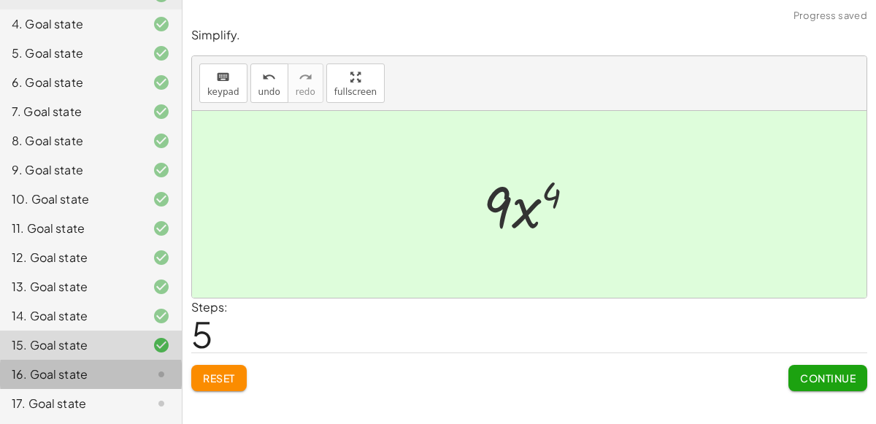
click at [159, 369] on icon at bounding box center [162, 375] width 18 height 18
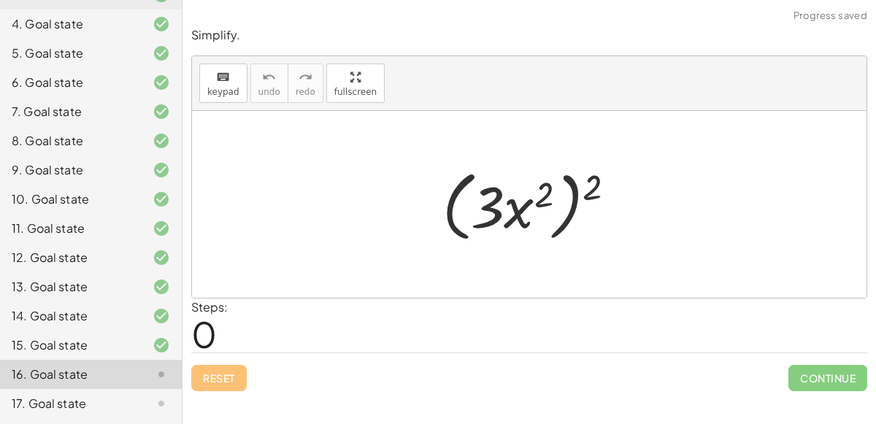
click at [562, 211] on div at bounding box center [535, 205] width 200 height 84
click at [570, 212] on div at bounding box center [535, 205] width 200 height 84
click at [505, 220] on div at bounding box center [535, 205] width 200 height 84
drag, startPoint x: 593, startPoint y: 194, endPoint x: 545, endPoint y: 202, distance: 48.1
click at [545, 202] on div at bounding box center [535, 205] width 200 height 84
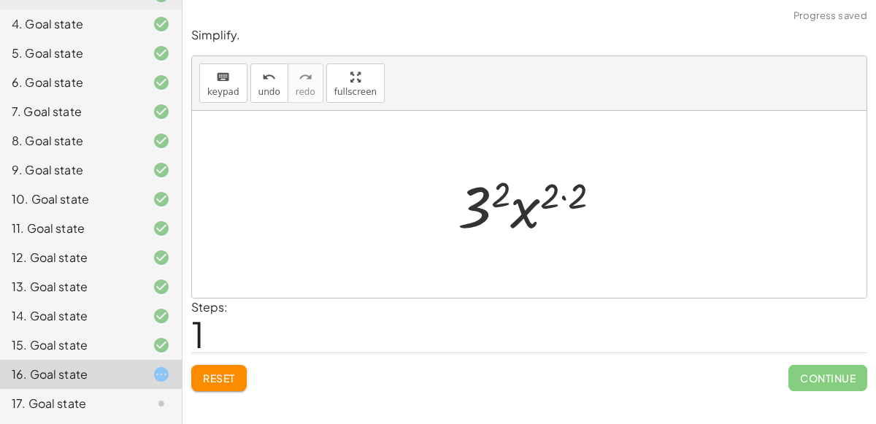
click at [560, 196] on div at bounding box center [534, 204] width 169 height 75
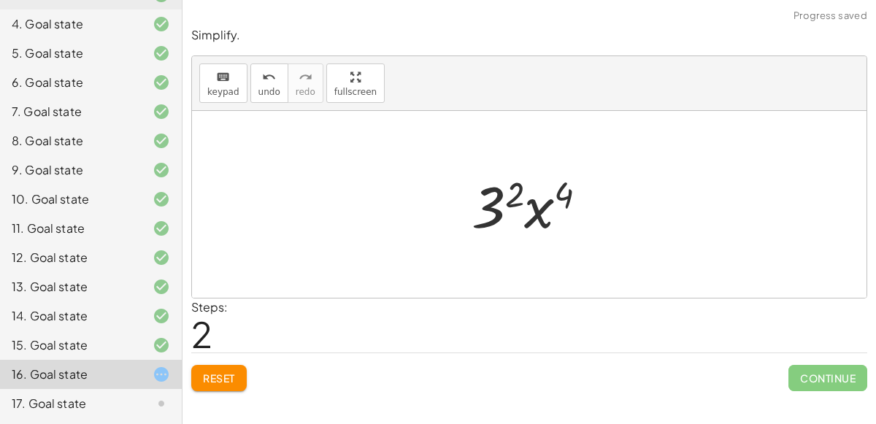
click at [493, 206] on div at bounding box center [535, 204] width 142 height 75
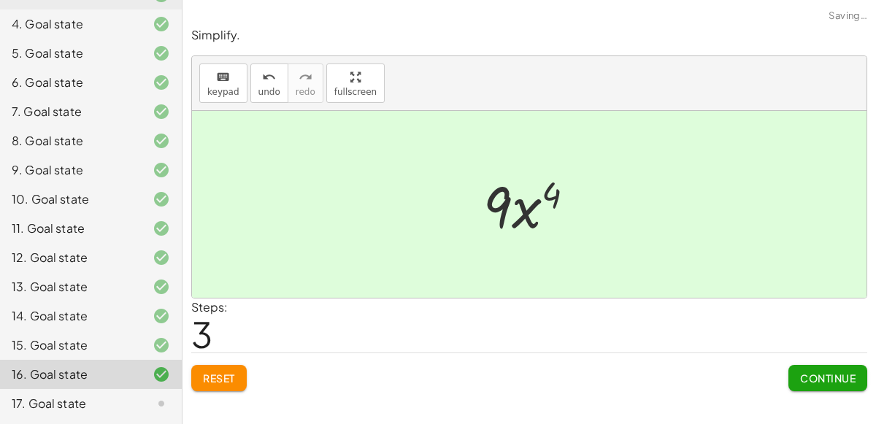
click at [88, 395] on div "17. Goal state" at bounding box center [71, 404] width 118 height 18
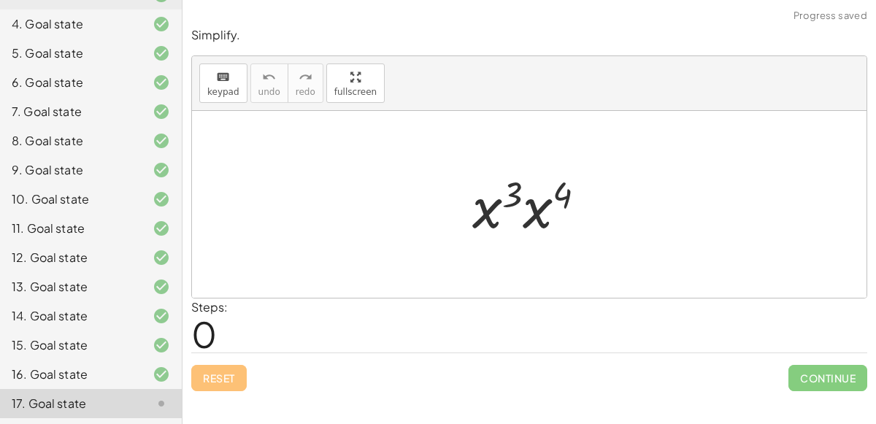
click at [517, 196] on div at bounding box center [534, 204] width 139 height 75
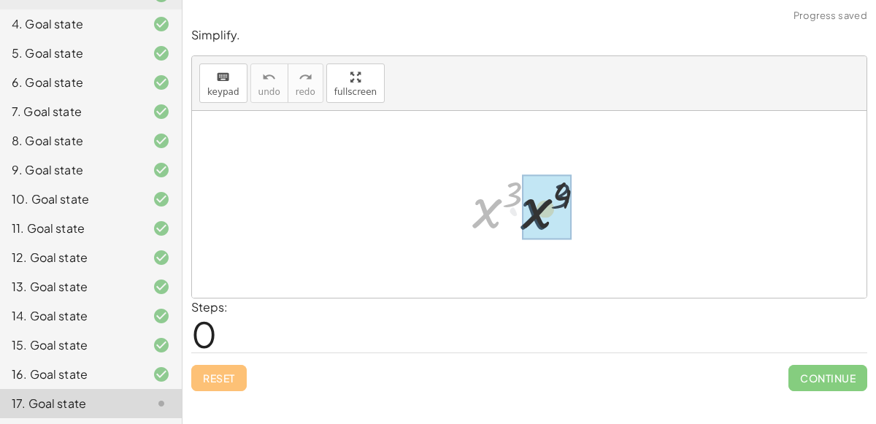
drag, startPoint x: 485, startPoint y: 209, endPoint x: 538, endPoint y: 208, distance: 52.6
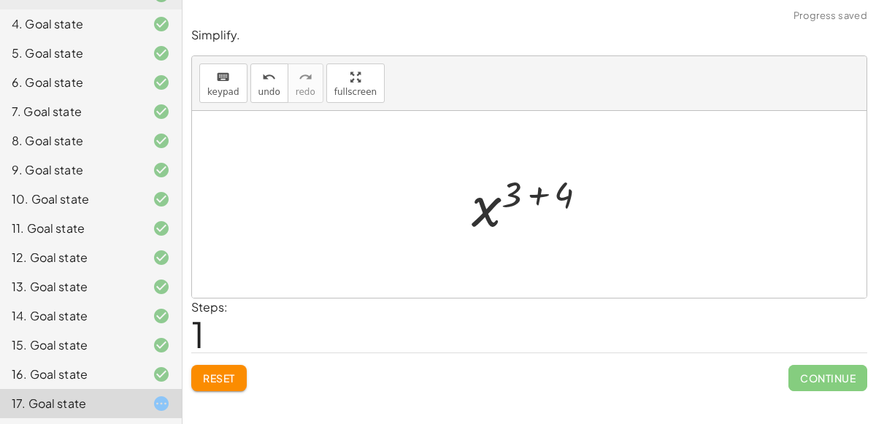
click at [538, 188] on div at bounding box center [535, 205] width 142 height 72
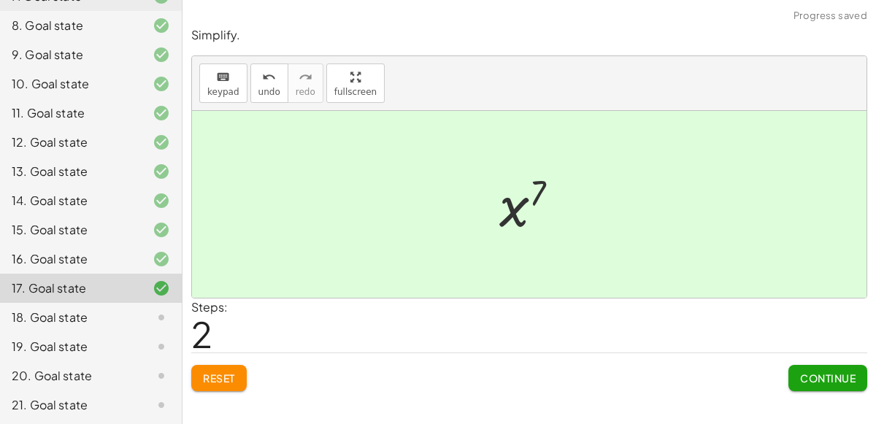
scroll to position [326, 0]
click at [45, 324] on div "18. Goal state" at bounding box center [71, 319] width 118 height 18
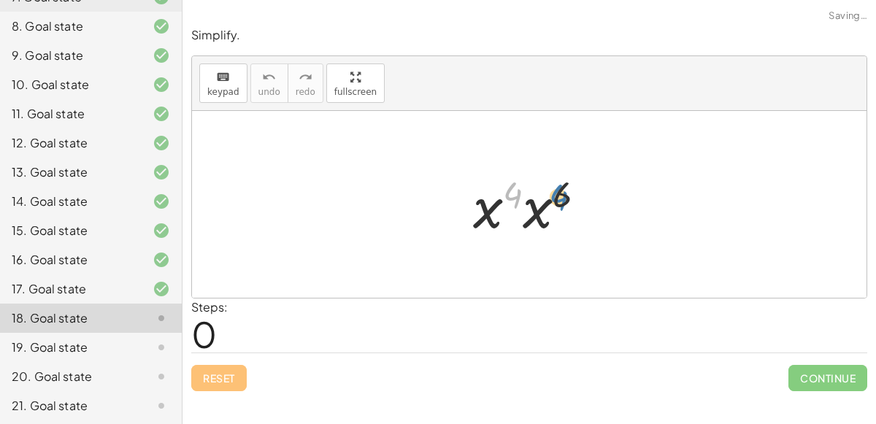
drag, startPoint x: 516, startPoint y: 193, endPoint x: 564, endPoint y: 196, distance: 48.3
click at [564, 196] on div at bounding box center [535, 204] width 139 height 75
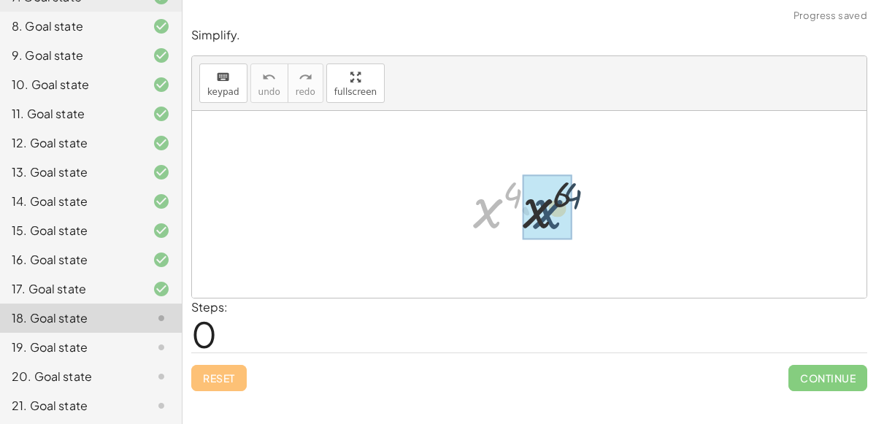
drag, startPoint x: 487, startPoint y: 210, endPoint x: 547, endPoint y: 208, distance: 60.6
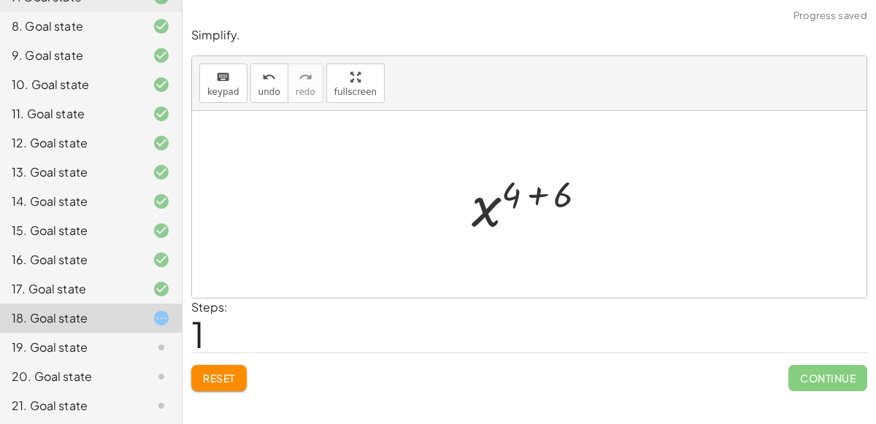
click at [537, 193] on div at bounding box center [535, 205] width 142 height 72
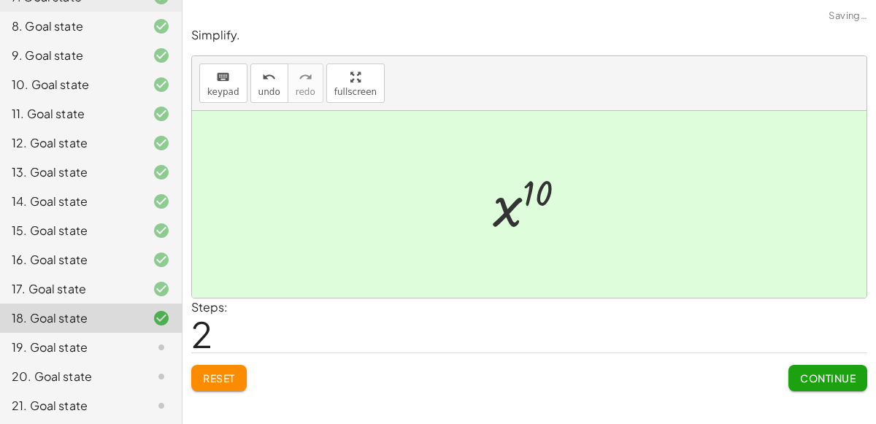
click at [131, 348] on div at bounding box center [149, 348] width 41 height 18
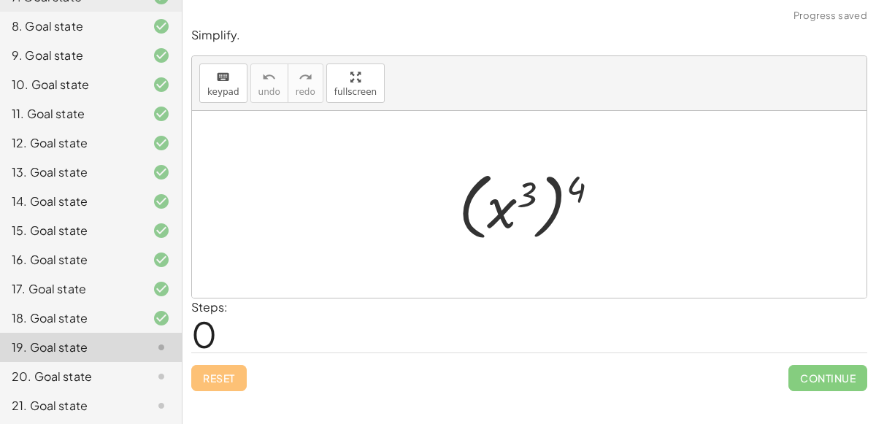
click at [557, 197] on div at bounding box center [534, 204] width 167 height 81
click at [523, 191] on div at bounding box center [534, 204] width 167 height 81
drag, startPoint x: 579, startPoint y: 186, endPoint x: 526, endPoint y: 190, distance: 52.7
click at [526, 190] on div at bounding box center [534, 204] width 167 height 81
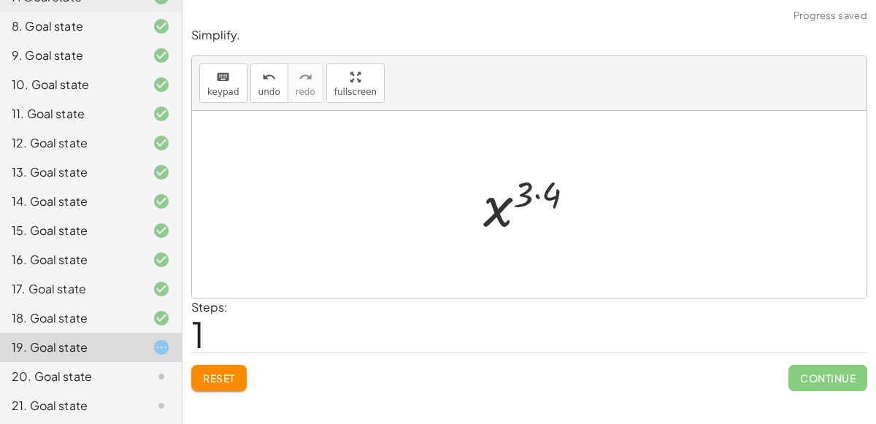
click at [533, 185] on div at bounding box center [535, 205] width 118 height 72
click at [539, 199] on div at bounding box center [535, 205] width 118 height 72
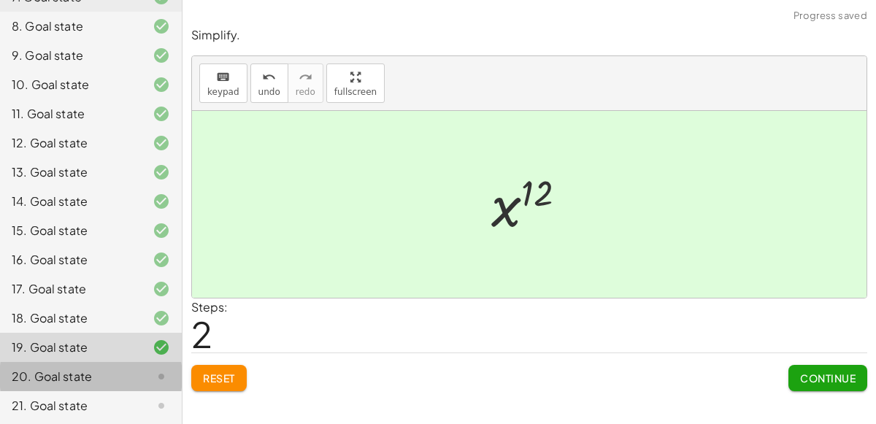
click at [112, 377] on div "20. Goal state" at bounding box center [71, 377] width 118 height 18
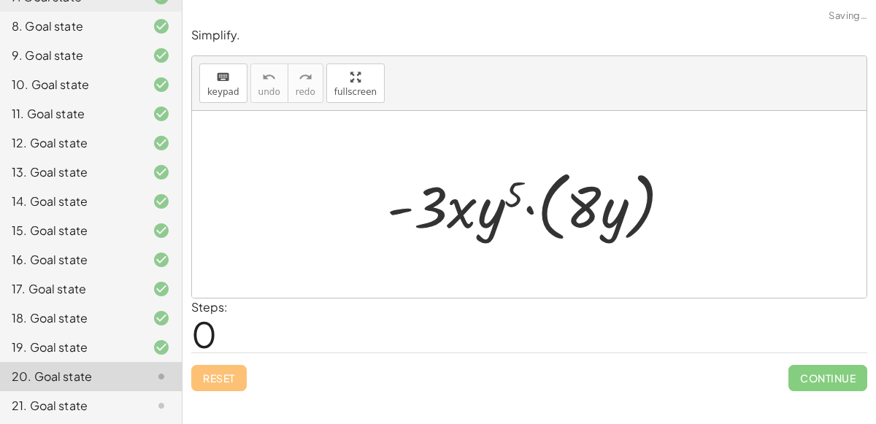
click at [544, 214] on div at bounding box center [535, 205] width 311 height 84
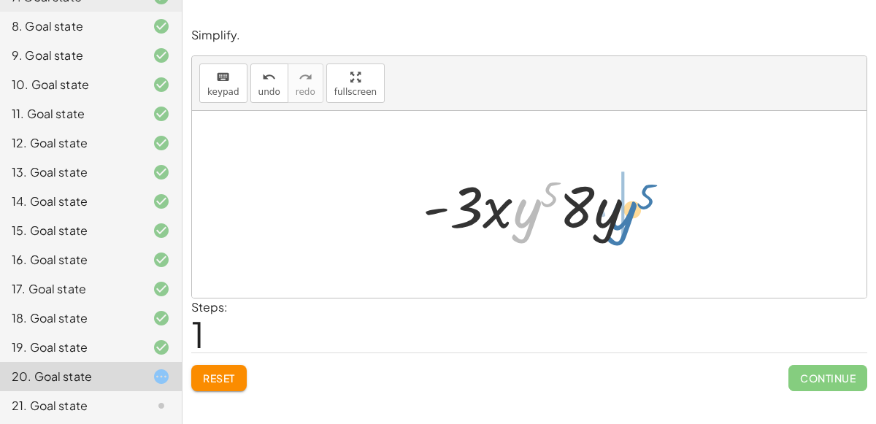
drag, startPoint x: 516, startPoint y: 213, endPoint x: 602, endPoint y: 215, distance: 86.2
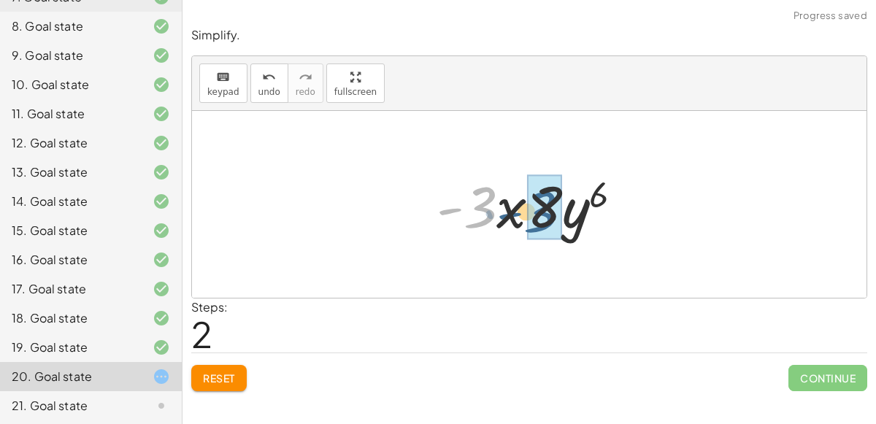
drag, startPoint x: 480, startPoint y: 211, endPoint x: 542, endPoint y: 215, distance: 62.9
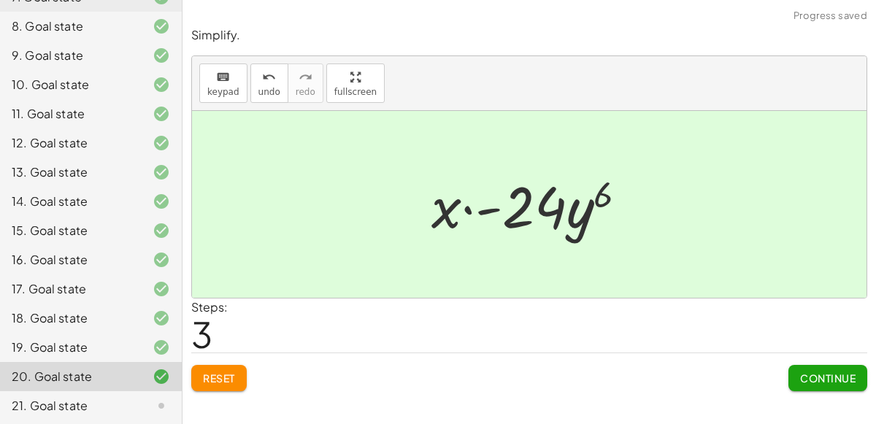
click at [144, 403] on div at bounding box center [149, 406] width 41 height 18
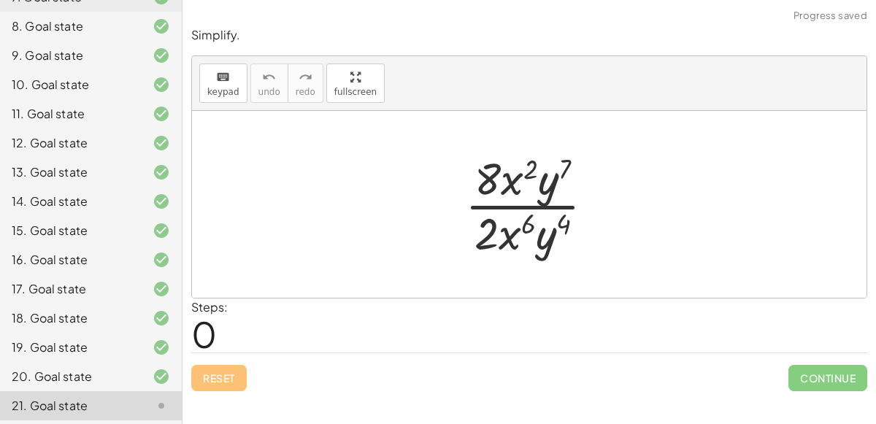
click at [515, 185] on div at bounding box center [535, 204] width 155 height 112
drag, startPoint x: 544, startPoint y: 240, endPoint x: 553, endPoint y: 179, distance: 62.0
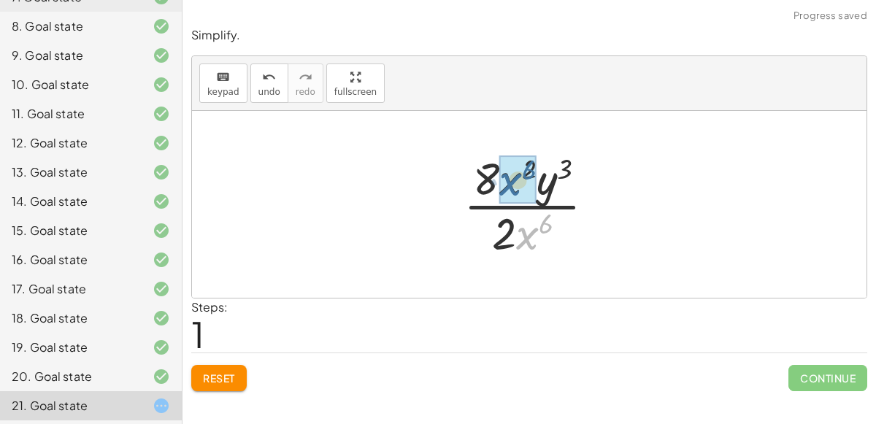
drag, startPoint x: 525, startPoint y: 235, endPoint x: 506, endPoint y: 179, distance: 59.3
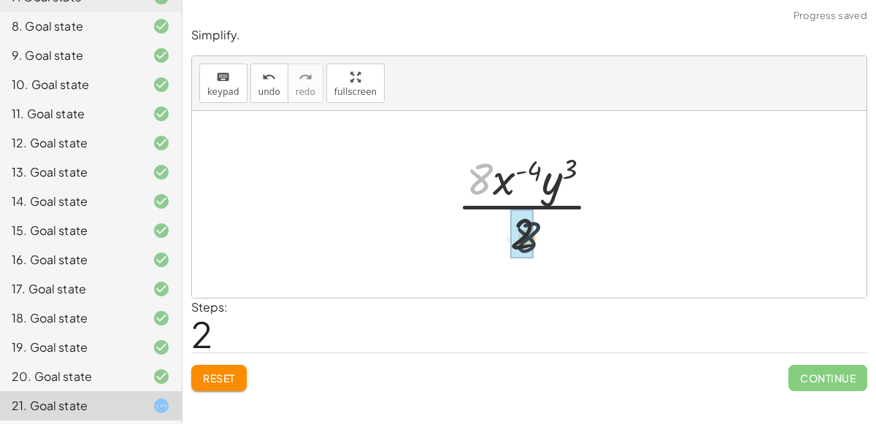
drag, startPoint x: 480, startPoint y: 178, endPoint x: 530, endPoint y: 241, distance: 80.0
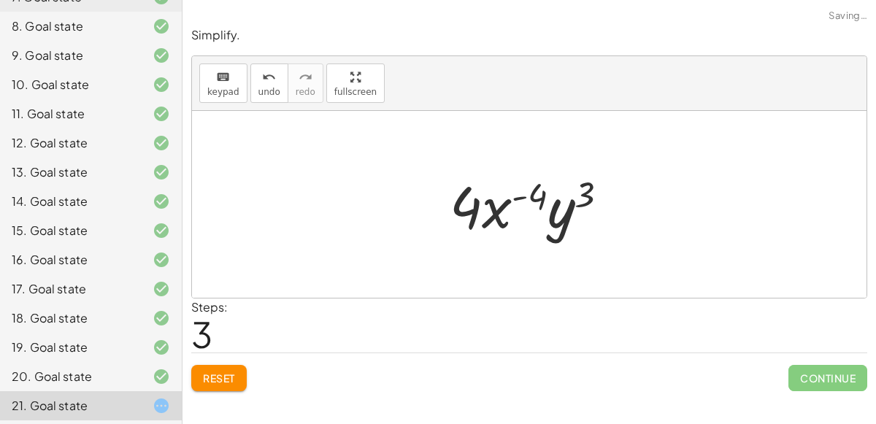
click at [499, 219] on div at bounding box center [534, 204] width 185 height 75
click at [544, 199] on div at bounding box center [534, 204] width 185 height 75
drag, startPoint x: 492, startPoint y: 212, endPoint x: 547, endPoint y: 210, distance: 54.8
click at [547, 210] on div at bounding box center [534, 204] width 185 height 75
drag, startPoint x: 590, startPoint y: 197, endPoint x: 549, endPoint y: 200, distance: 41.0
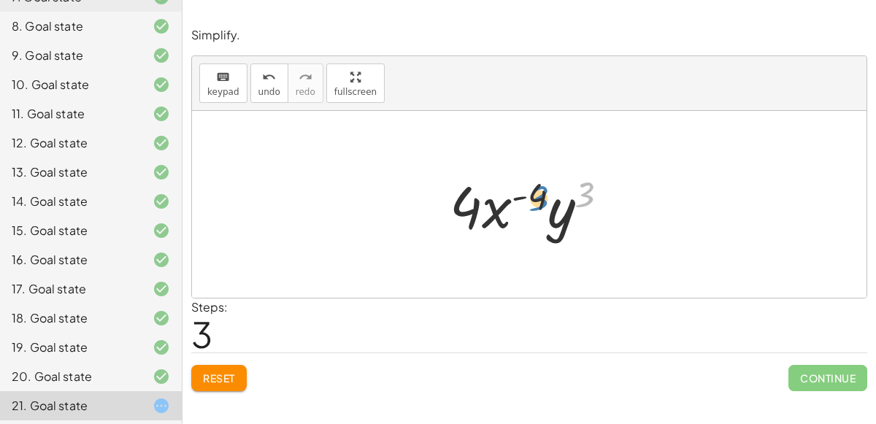
click at [549, 200] on div at bounding box center [534, 204] width 185 height 75
click at [470, 201] on div at bounding box center [534, 204] width 185 height 75
drag, startPoint x: 470, startPoint y: 201, endPoint x: 544, endPoint y: 200, distance: 73.7
click at [544, 200] on div at bounding box center [534, 204] width 185 height 75
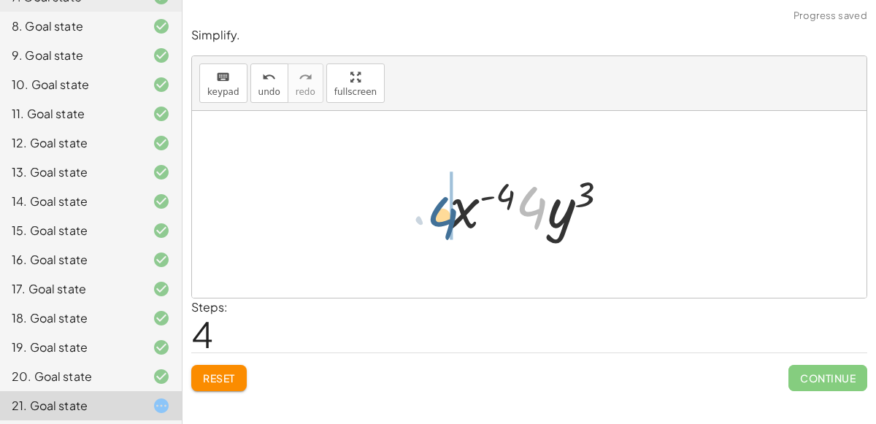
drag, startPoint x: 537, startPoint y: 206, endPoint x: 445, endPoint y: 213, distance: 92.3
click at [445, 213] on div at bounding box center [534, 204] width 185 height 75
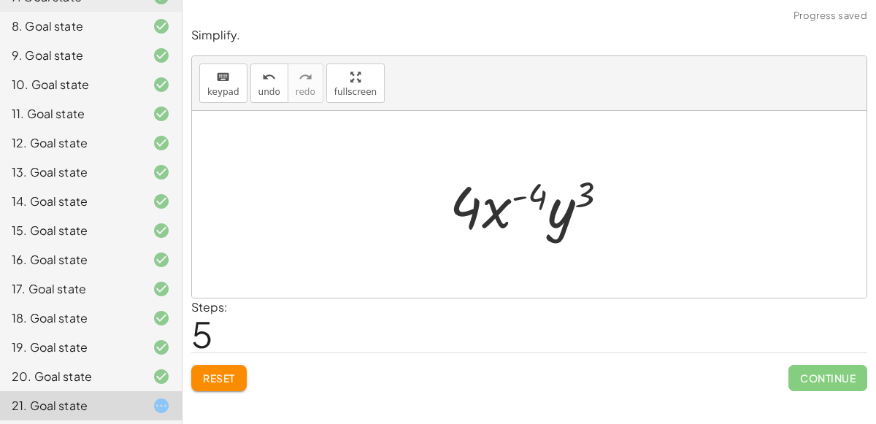
click at [209, 378] on span "Reset" at bounding box center [219, 378] width 32 height 13
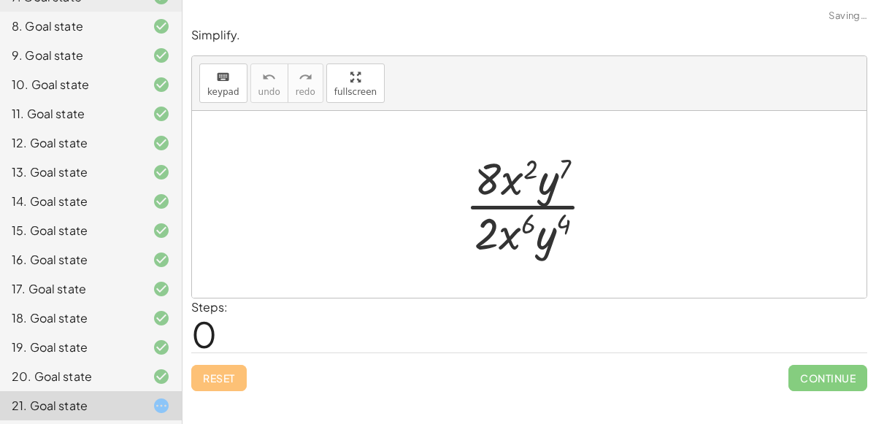
click at [523, 231] on div at bounding box center [535, 204] width 155 height 112
click at [531, 224] on div at bounding box center [535, 204] width 155 height 112
click at [568, 224] on div at bounding box center [535, 204] width 155 height 112
click at [527, 170] on div at bounding box center [535, 204] width 155 height 112
drag, startPoint x: 506, startPoint y: 185, endPoint x: 507, endPoint y: 240, distance: 54.8
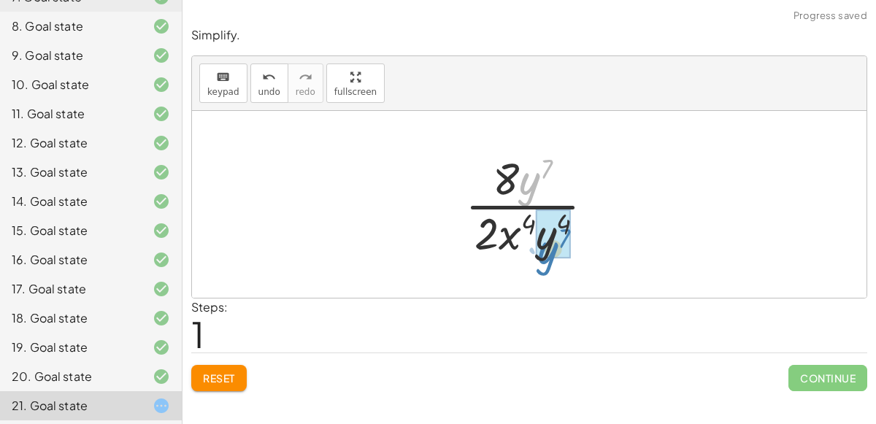
drag, startPoint x: 528, startPoint y: 179, endPoint x: 541, endPoint y: 239, distance: 62.0
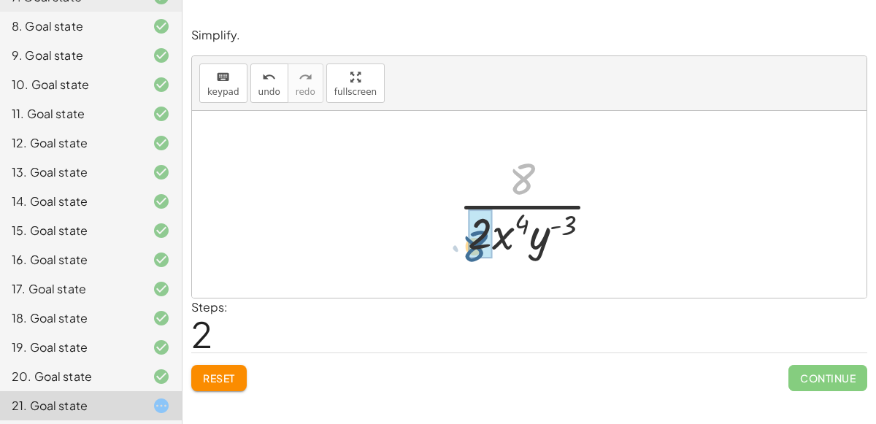
drag, startPoint x: 527, startPoint y: 179, endPoint x: 478, endPoint y: 245, distance: 82.5
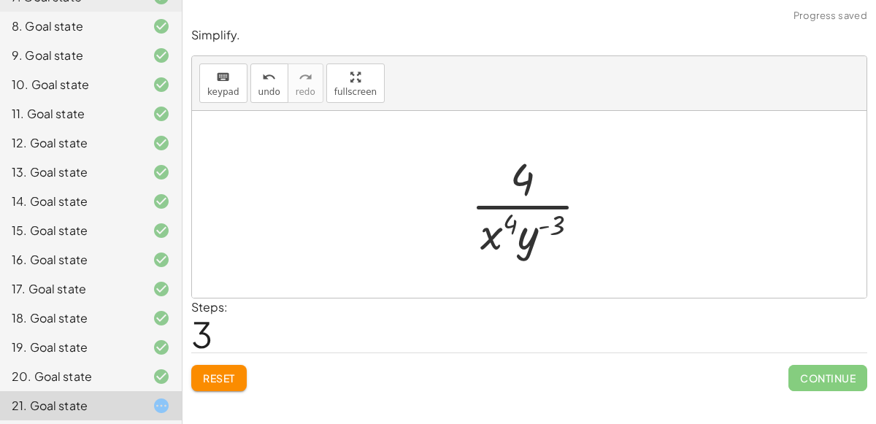
click at [528, 205] on div at bounding box center [536, 204] width 144 height 112
drag, startPoint x: 523, startPoint y: 177, endPoint x: 472, endPoint y: 237, distance: 78.7
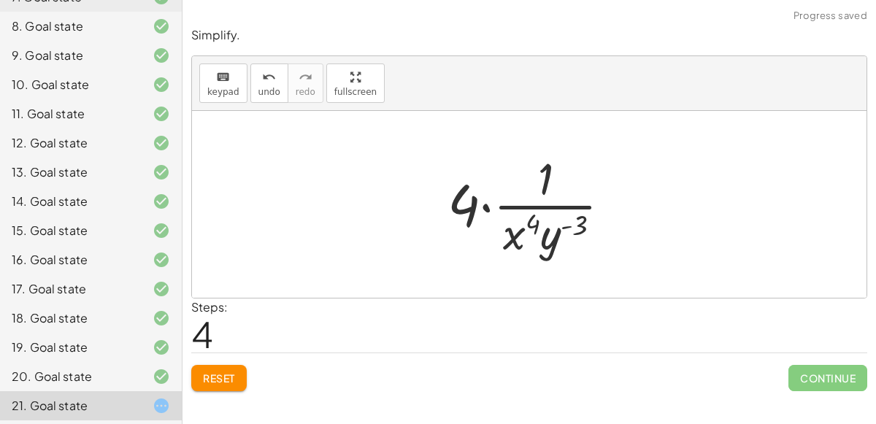
click at [489, 208] on div at bounding box center [535, 204] width 190 height 112
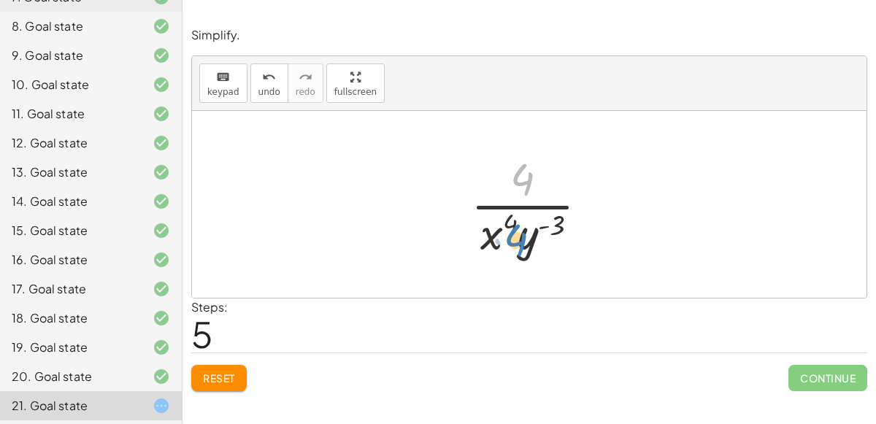
drag, startPoint x: 523, startPoint y: 183, endPoint x: 516, endPoint y: 242, distance: 58.8
click at [516, 242] on div at bounding box center [536, 204] width 144 height 112
click at [518, 229] on div at bounding box center [536, 204] width 144 height 112
click at [515, 204] on div at bounding box center [536, 204] width 144 height 112
drag, startPoint x: 519, startPoint y: 243, endPoint x: 537, endPoint y: 191, distance: 55.4
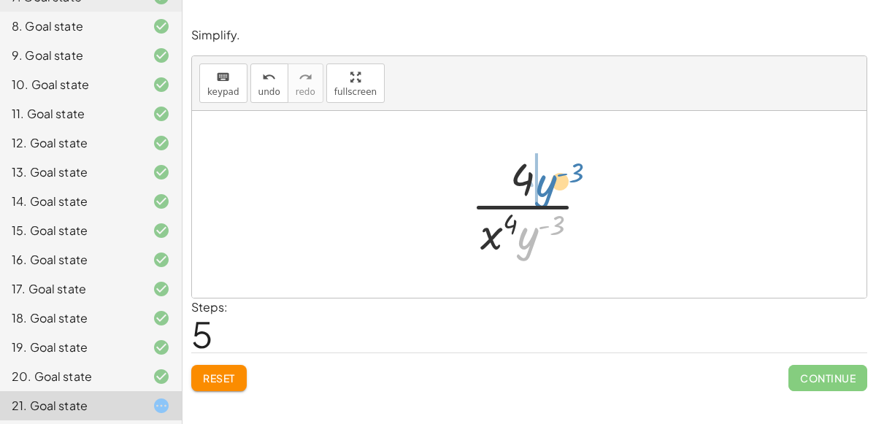
click at [537, 191] on div at bounding box center [536, 204] width 144 height 112
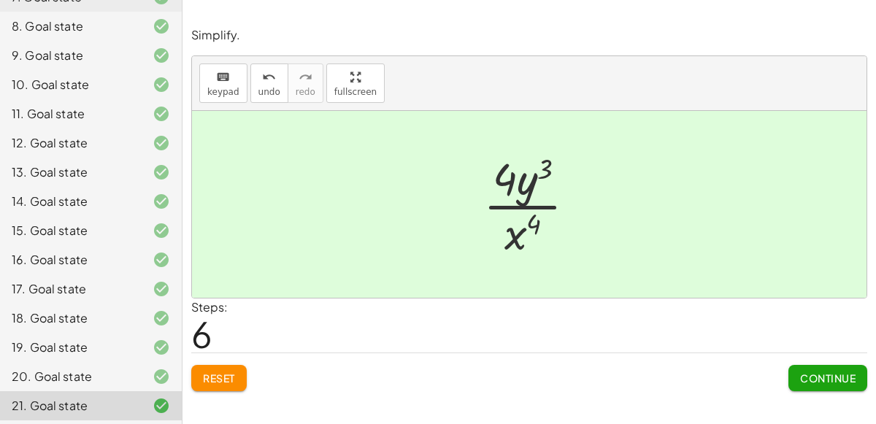
click at [218, 372] on span "Reset" at bounding box center [219, 378] width 32 height 13
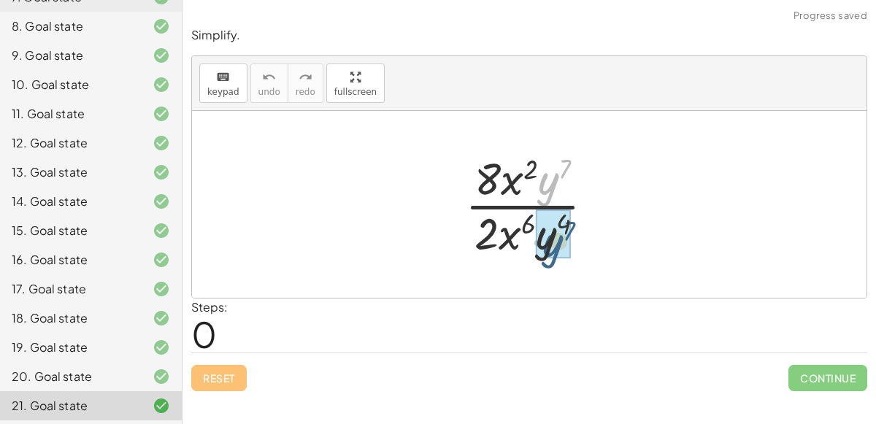
drag, startPoint x: 542, startPoint y: 183, endPoint x: 543, endPoint y: 244, distance: 60.6
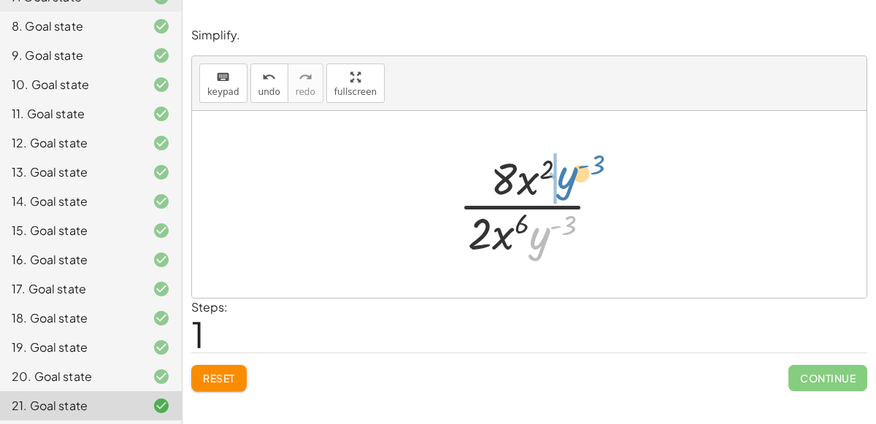
drag, startPoint x: 535, startPoint y: 237, endPoint x: 558, endPoint y: 177, distance: 64.0
click at [558, 177] on div at bounding box center [535, 204] width 168 height 112
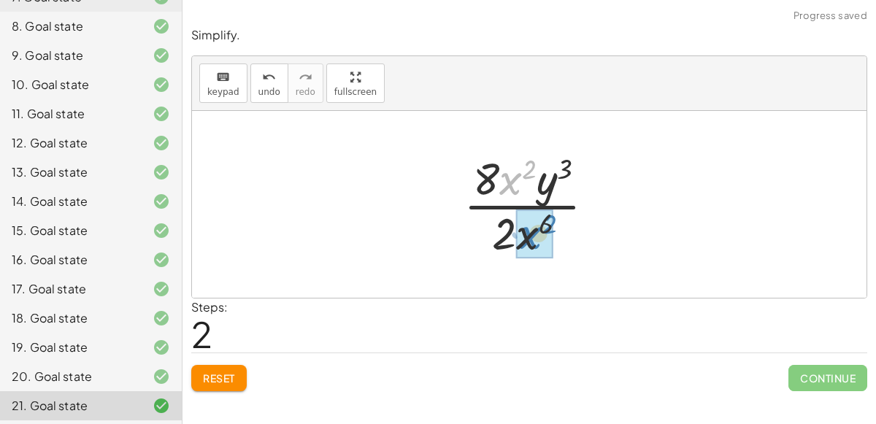
drag, startPoint x: 510, startPoint y: 180, endPoint x: 531, endPoint y: 234, distance: 58.0
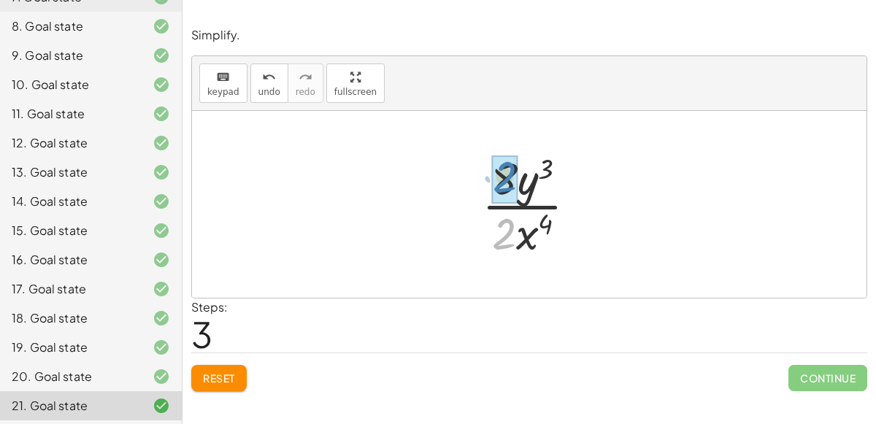
drag, startPoint x: 501, startPoint y: 240, endPoint x: 501, endPoint y: 182, distance: 57.7
